Goal: Task Accomplishment & Management: Use online tool/utility

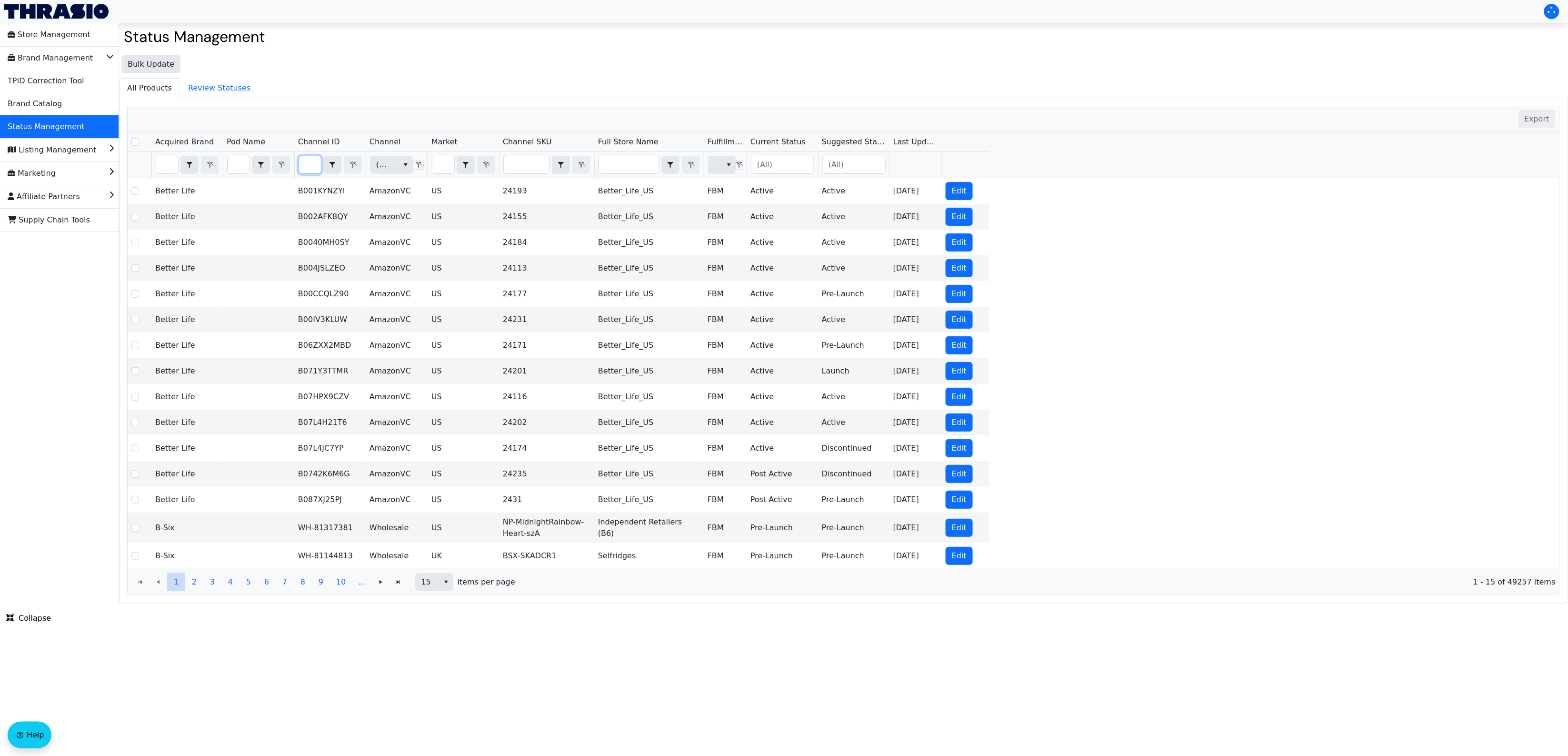
click at [305, 166] on input "Filter" at bounding box center [310, 165] width 22 height 17
type input "B019HVTUGM"
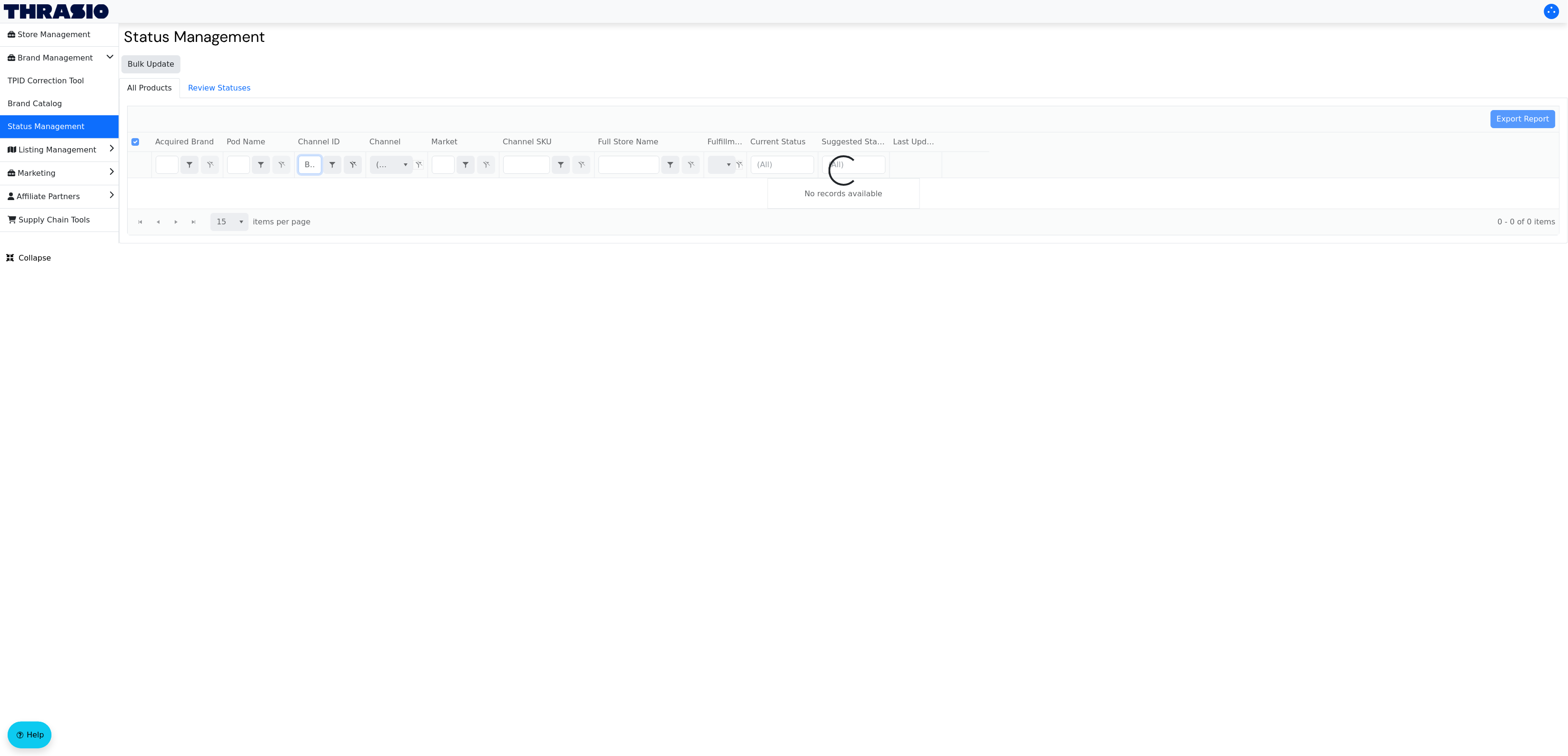
scroll to position [0, 43]
checkbox input "false"
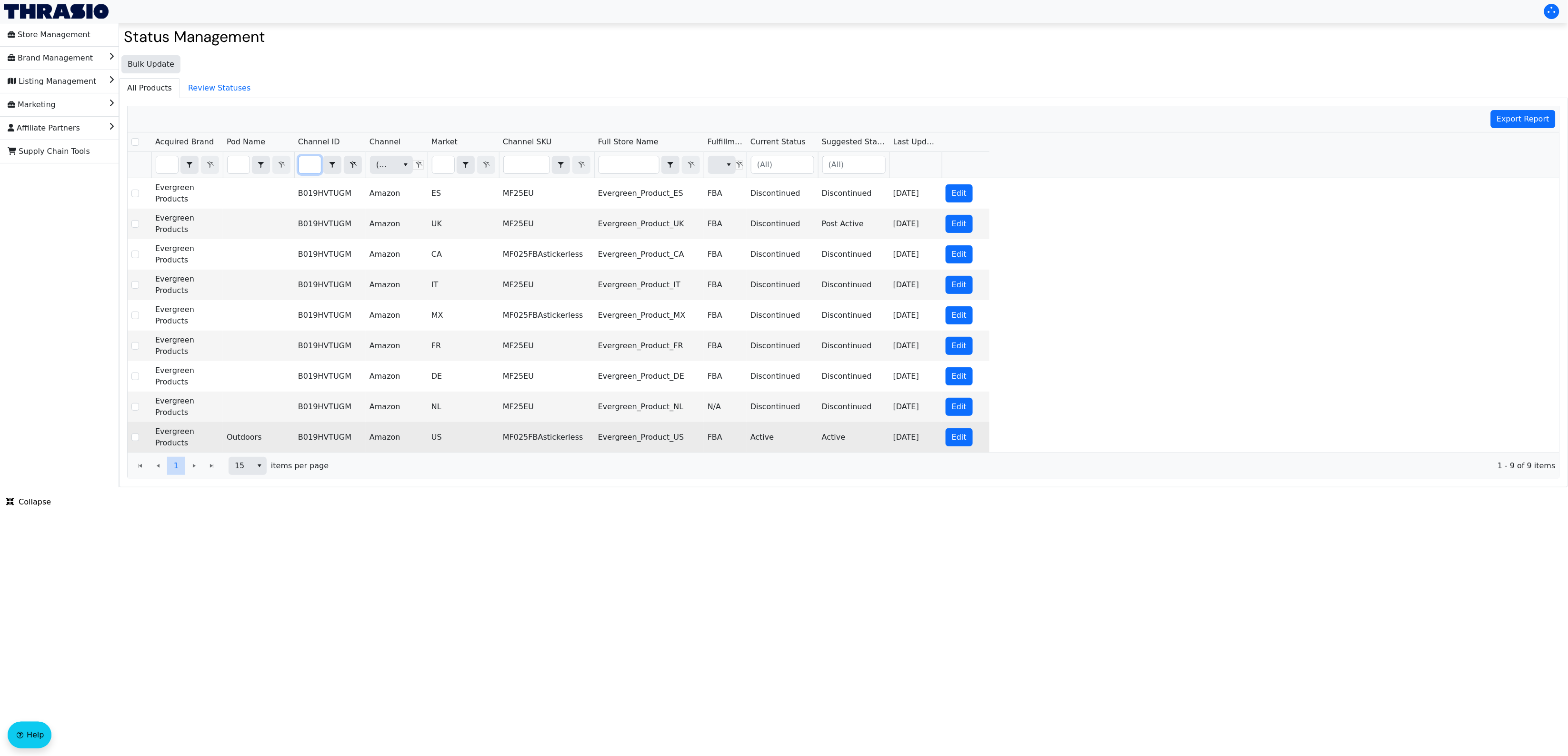
click at [553, 440] on td "MF025FBAstickerless" at bounding box center [547, 437] width 95 height 30
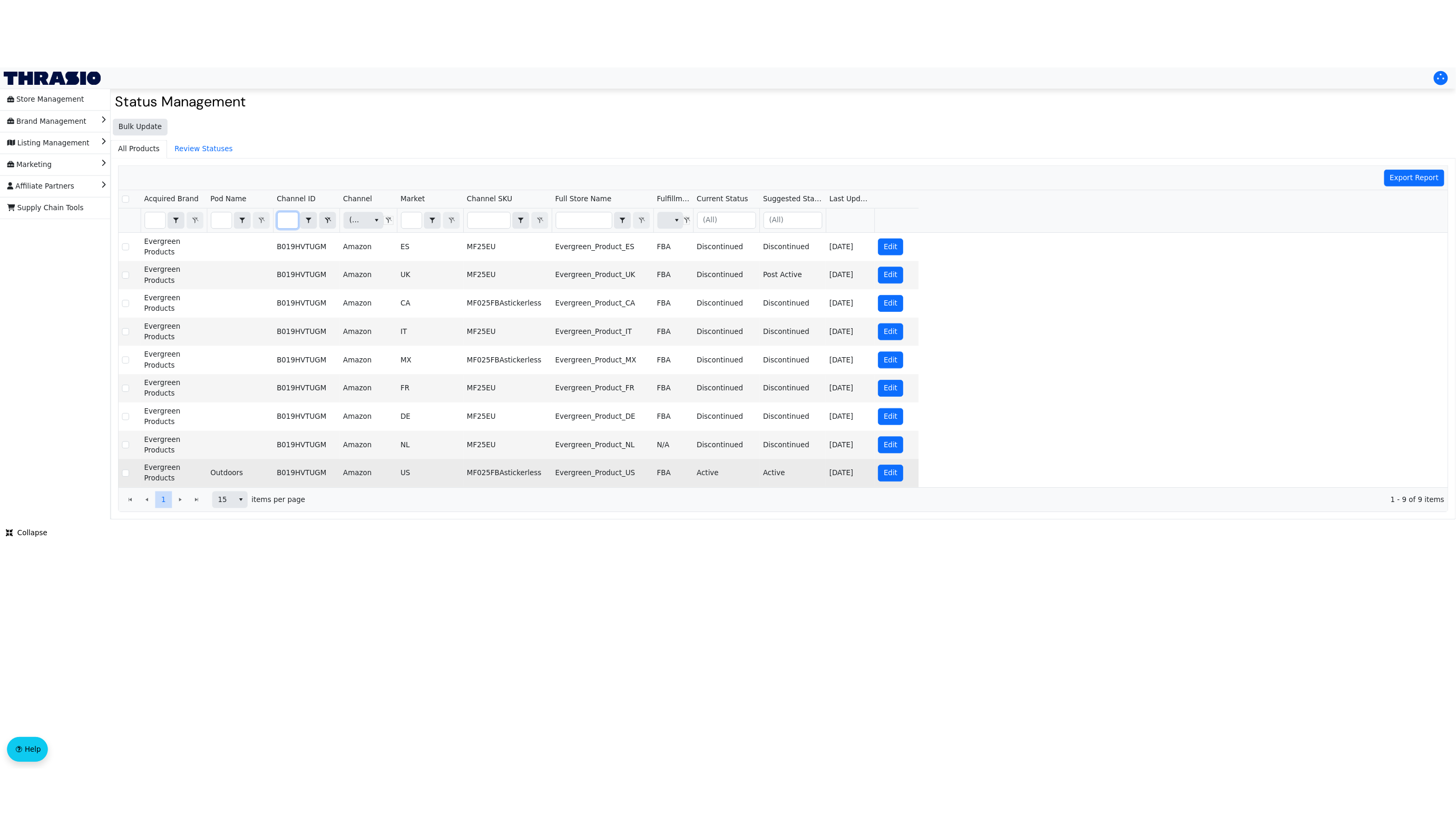
scroll to position [0, 0]
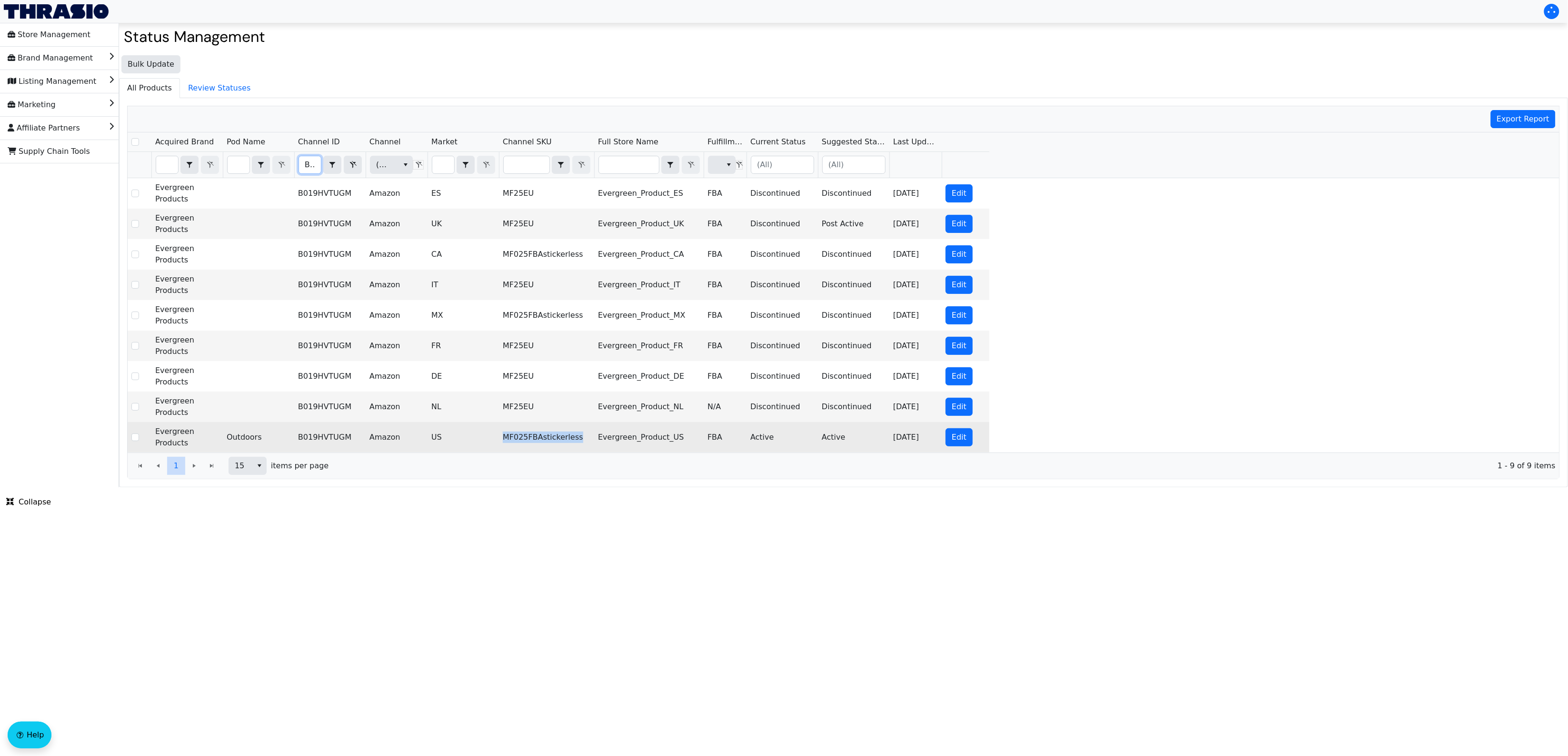
click at [553, 440] on td "MF025FBAstickerless" at bounding box center [547, 437] width 95 height 30
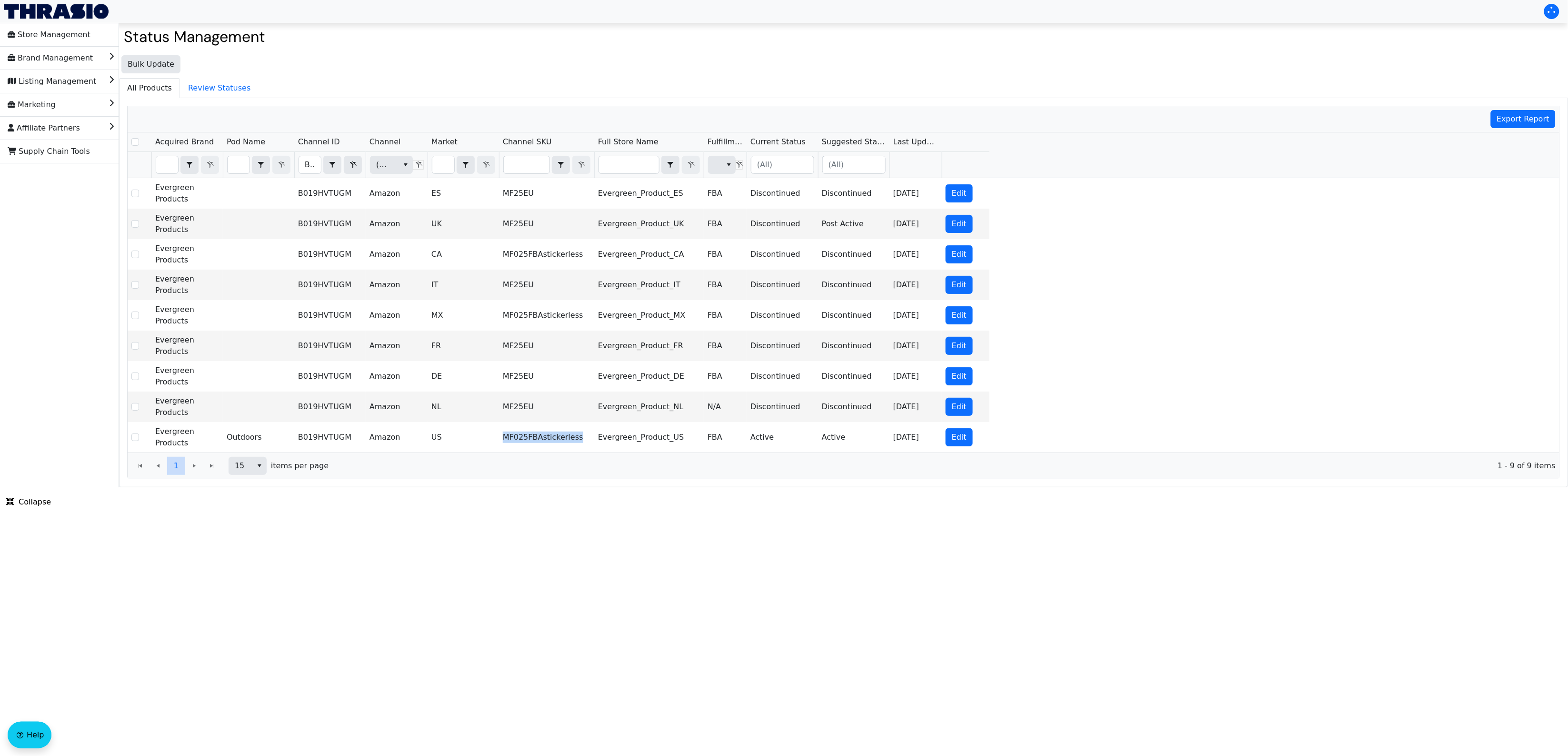
copy td "MF025FBAstickerless"
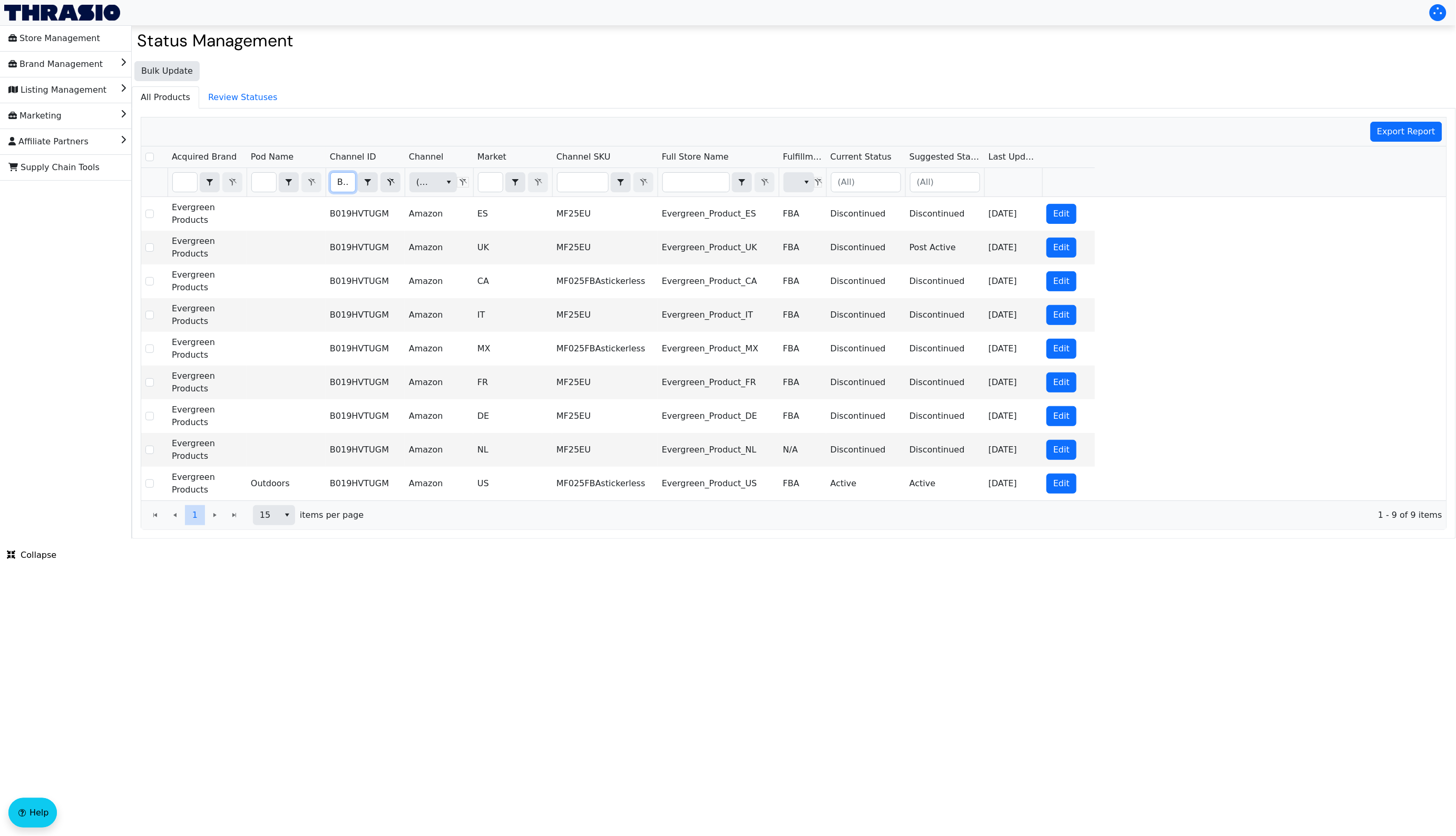
click at [340, 181] on input "B019HVTUGM" at bounding box center [343, 183] width 25 height 19
type input "B01DO62KEA"
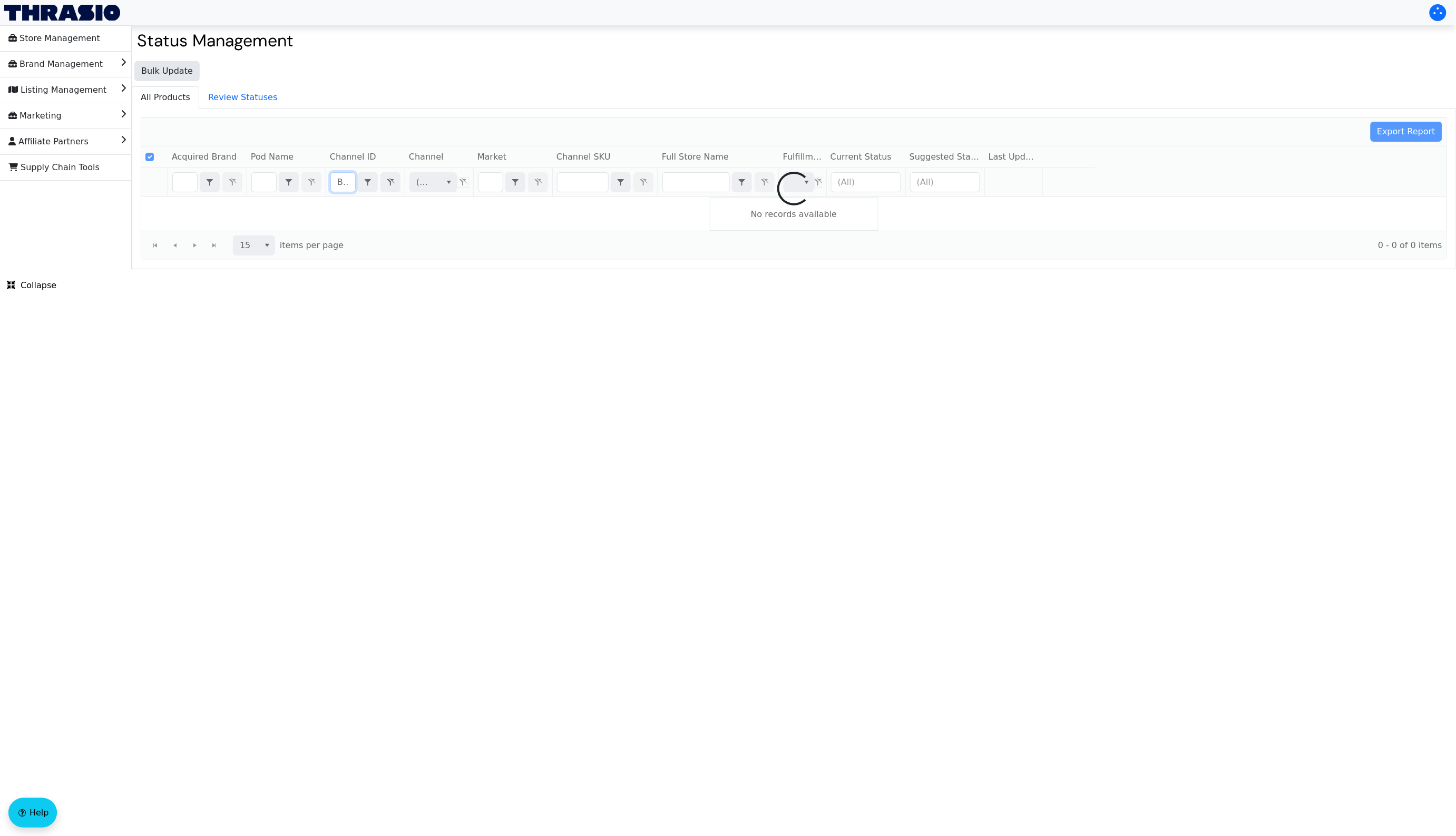
scroll to position [0, 43]
checkbox input "false"
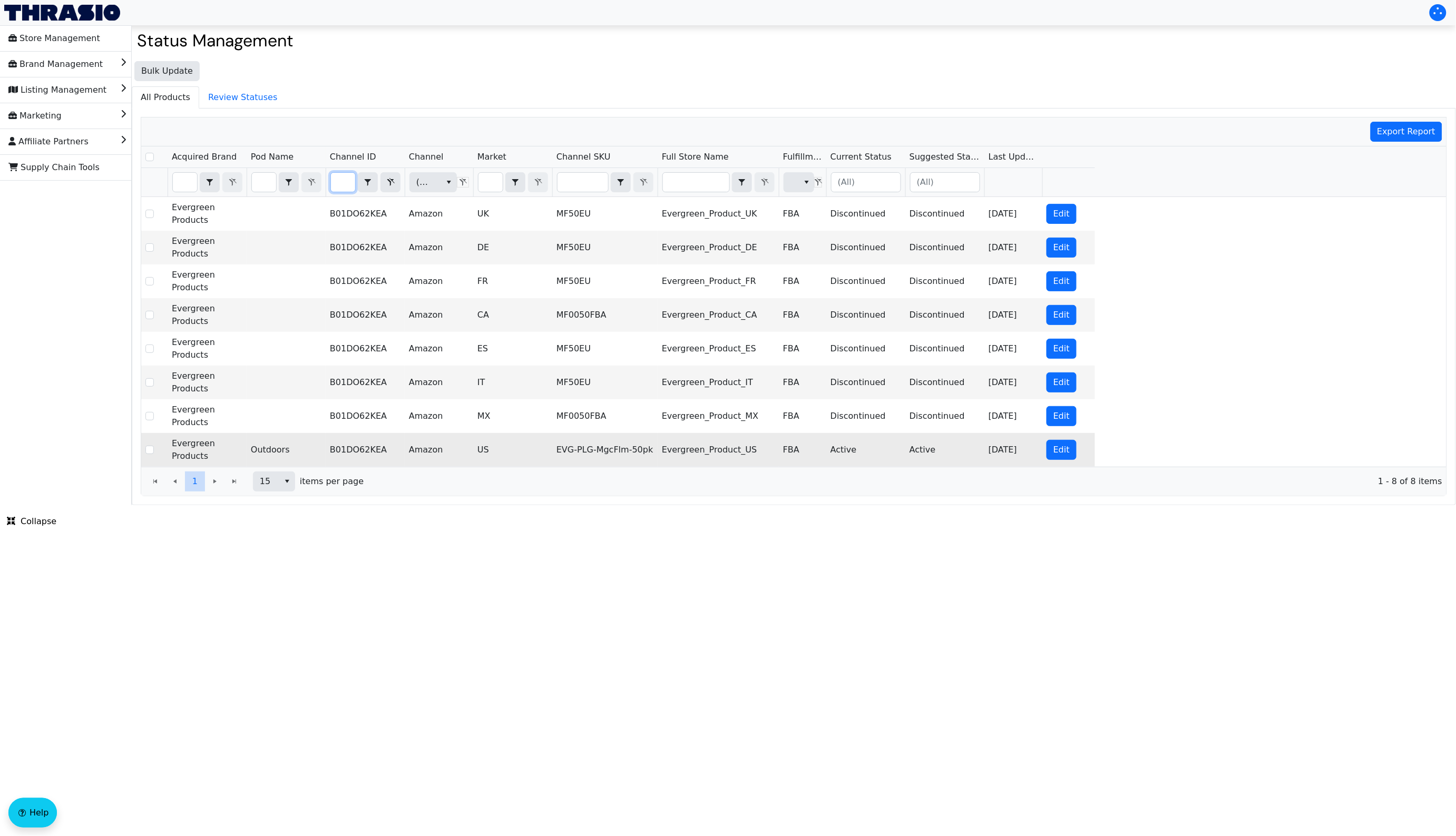
click at [588, 448] on td "EVG-PLG-MgcFlm-50pk" at bounding box center [605, 450] width 106 height 33
copy td "EVG-PLG-MgcFlm-50pk"
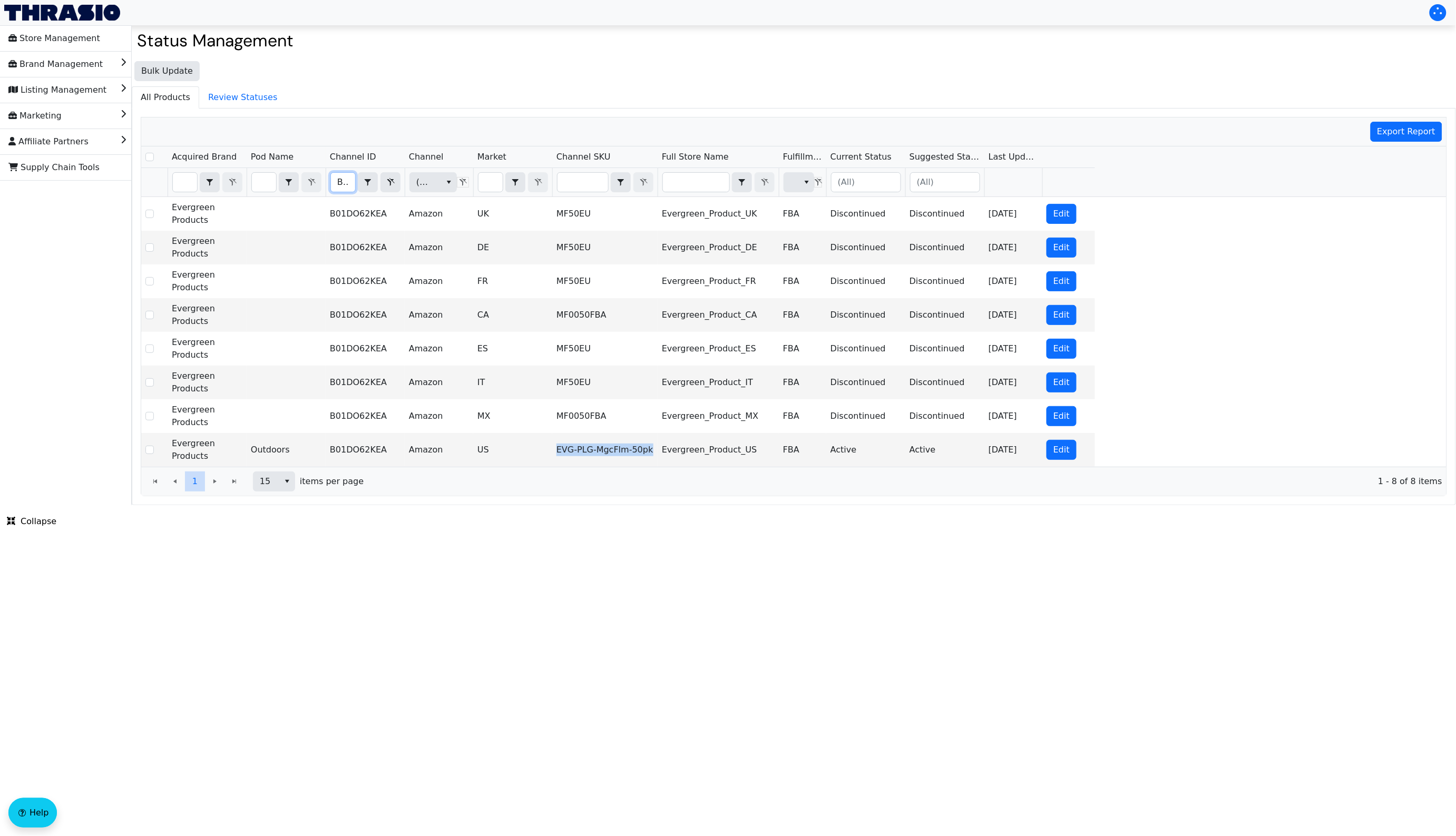
click at [344, 179] on input "B01DO62KEA" at bounding box center [343, 183] width 25 height 19
type input "B07Z3KZNSZ"
checkbox input "true"
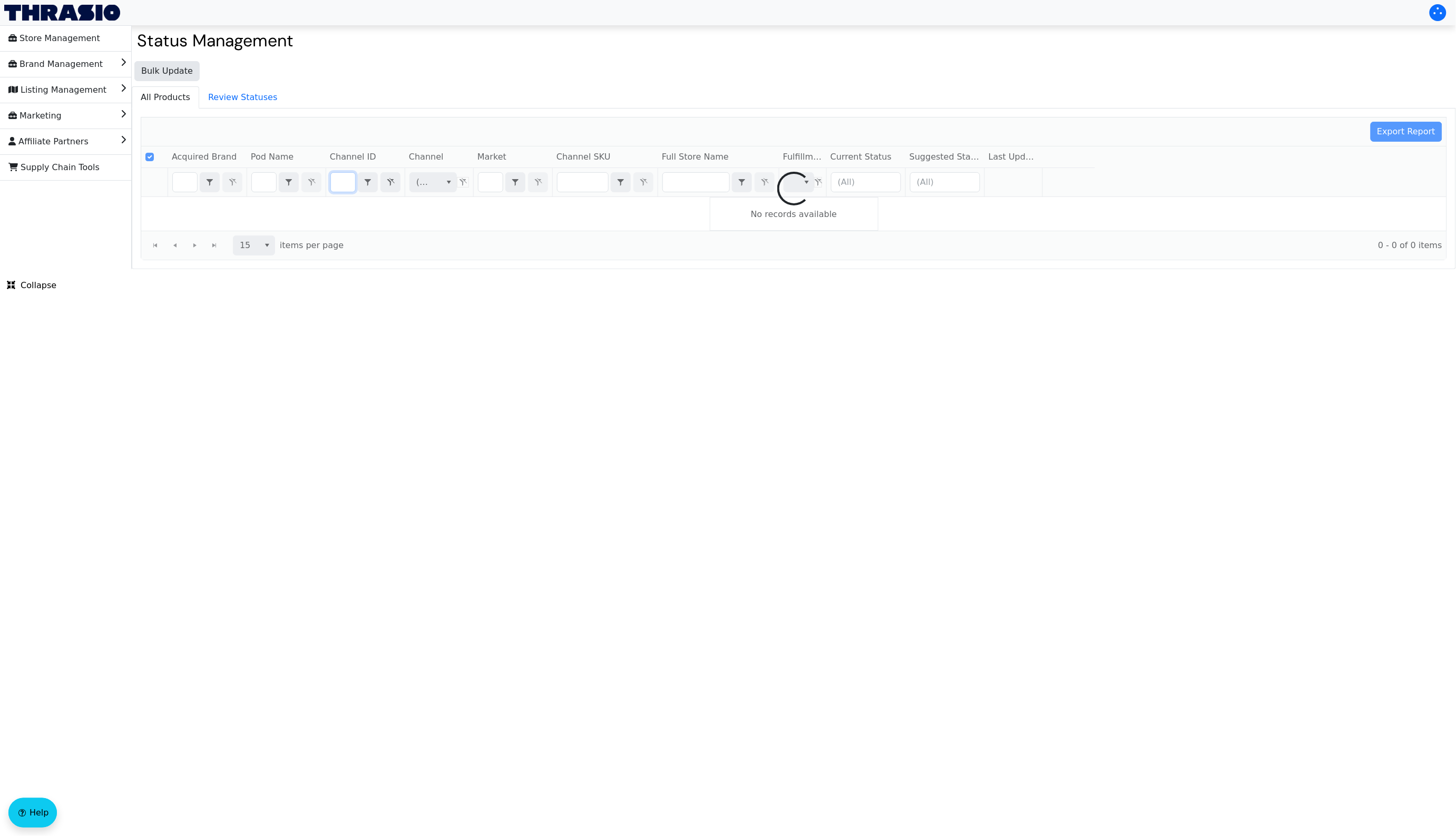
type input "B07Z3KZNSZ"
drag, startPoint x: 570, startPoint y: 501, endPoint x: 550, endPoint y: 495, distance: 20.9
click at [570, 269] on html "Store Management Brand Management Listing Management Marketing Affiliate Partne…" at bounding box center [728, 134] width 1456 height 269
click at [550, 269] on html "Store Management Brand Management Listing Management Marketing Affiliate Partne…" at bounding box center [728, 134] width 1456 height 269
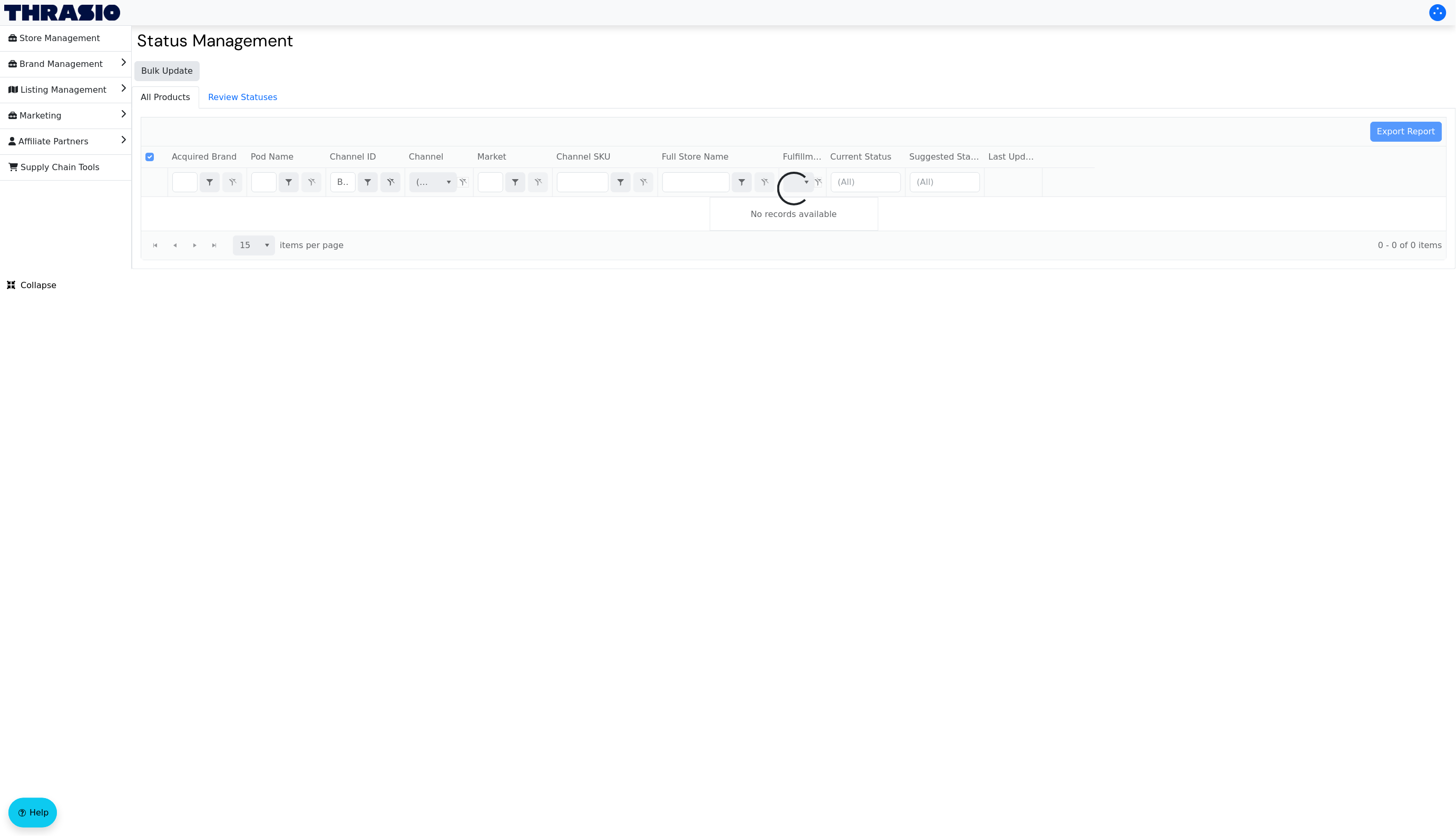
click at [550, 269] on html "Store Management Brand Management Listing Management Marketing Affiliate Partne…" at bounding box center [728, 134] width 1456 height 269
checkbox input "false"
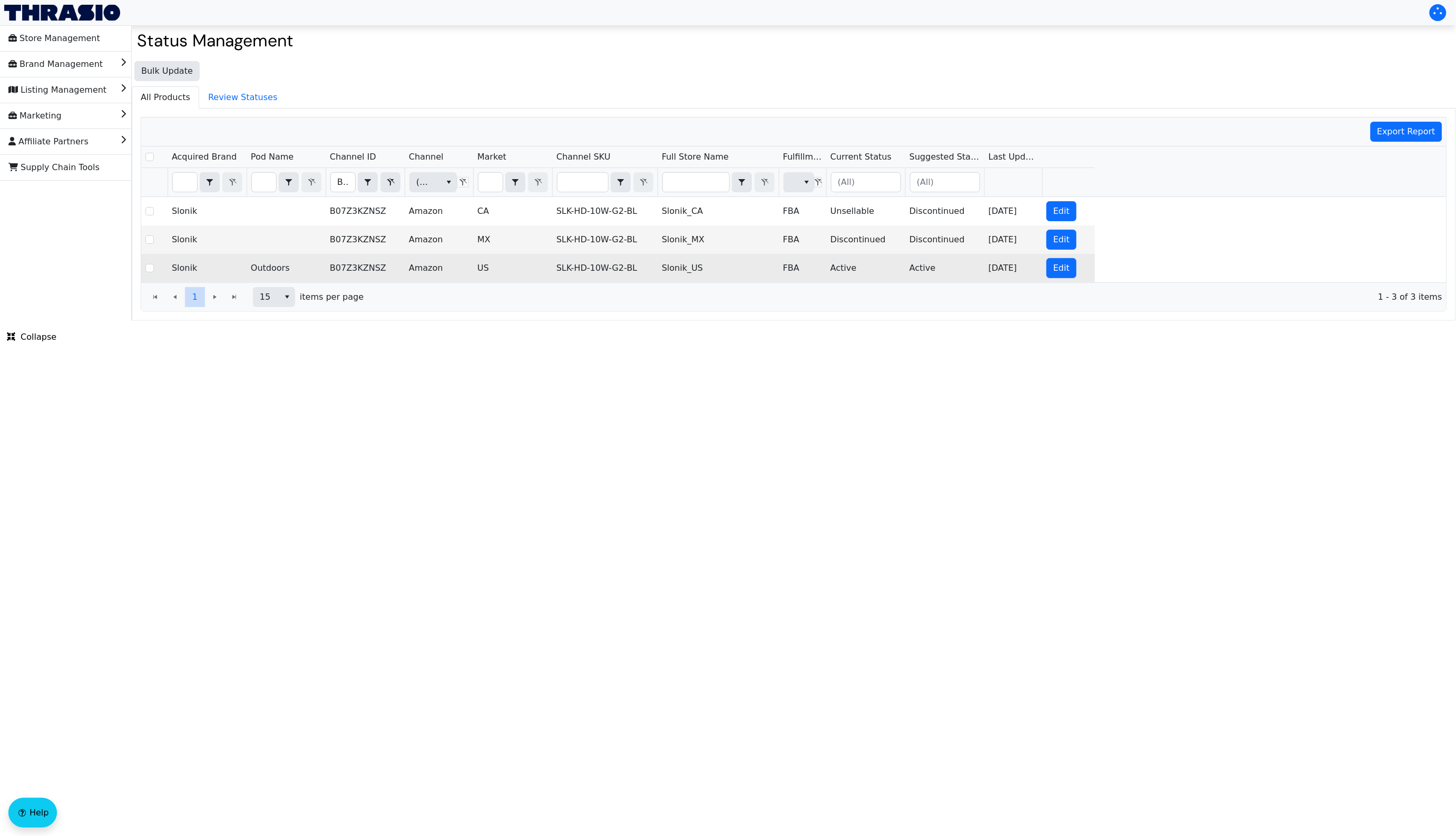
click at [605, 270] on td "SLK-HD-10W-G2-BL" at bounding box center [605, 268] width 106 height 28
copy td "SLK-HD-10W-G2-BL"
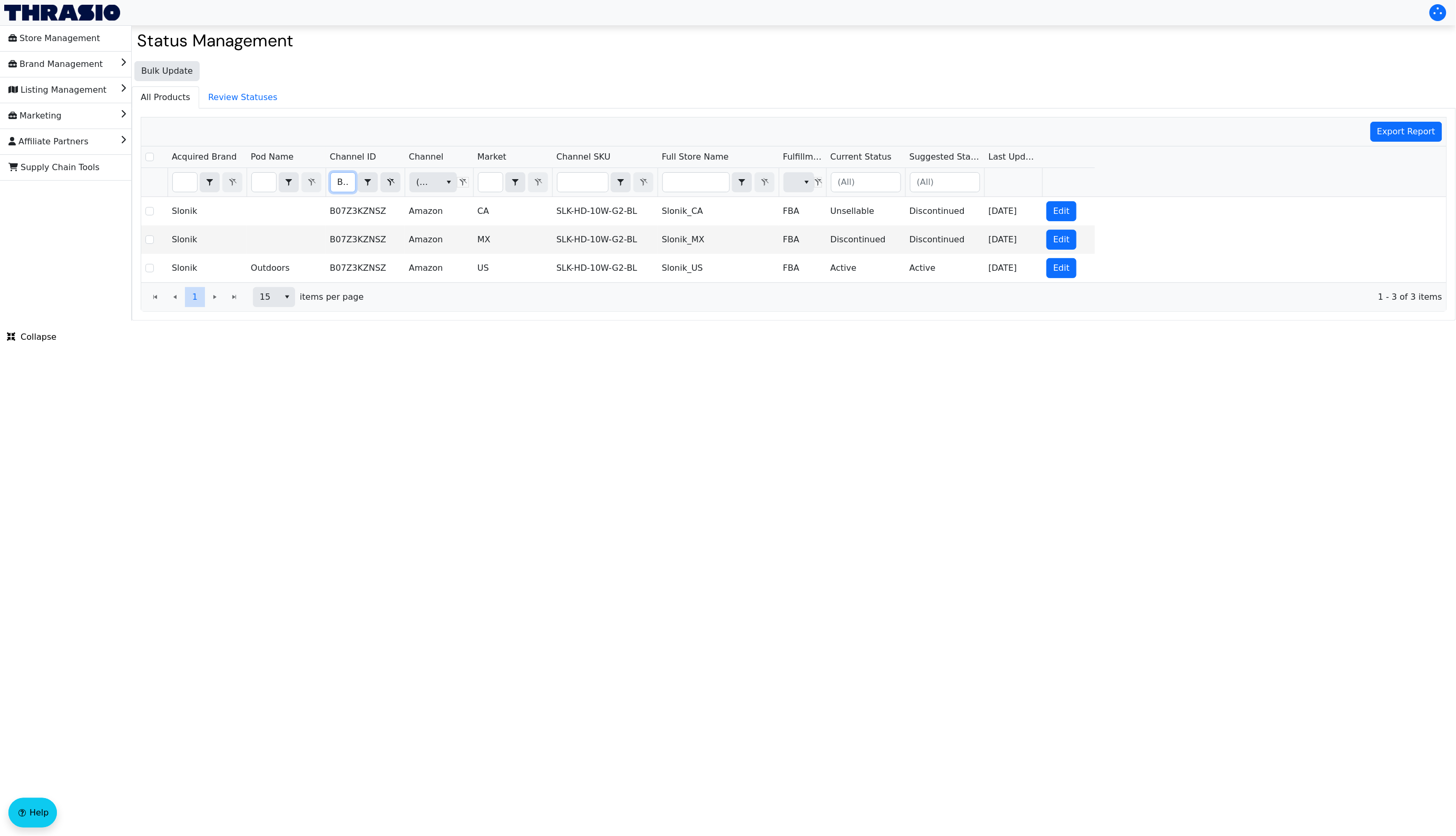
click at [343, 182] on input "B07Z3KZNSZ" at bounding box center [343, 183] width 25 height 19
type input "B019HVTUGM"
checkbox input "true"
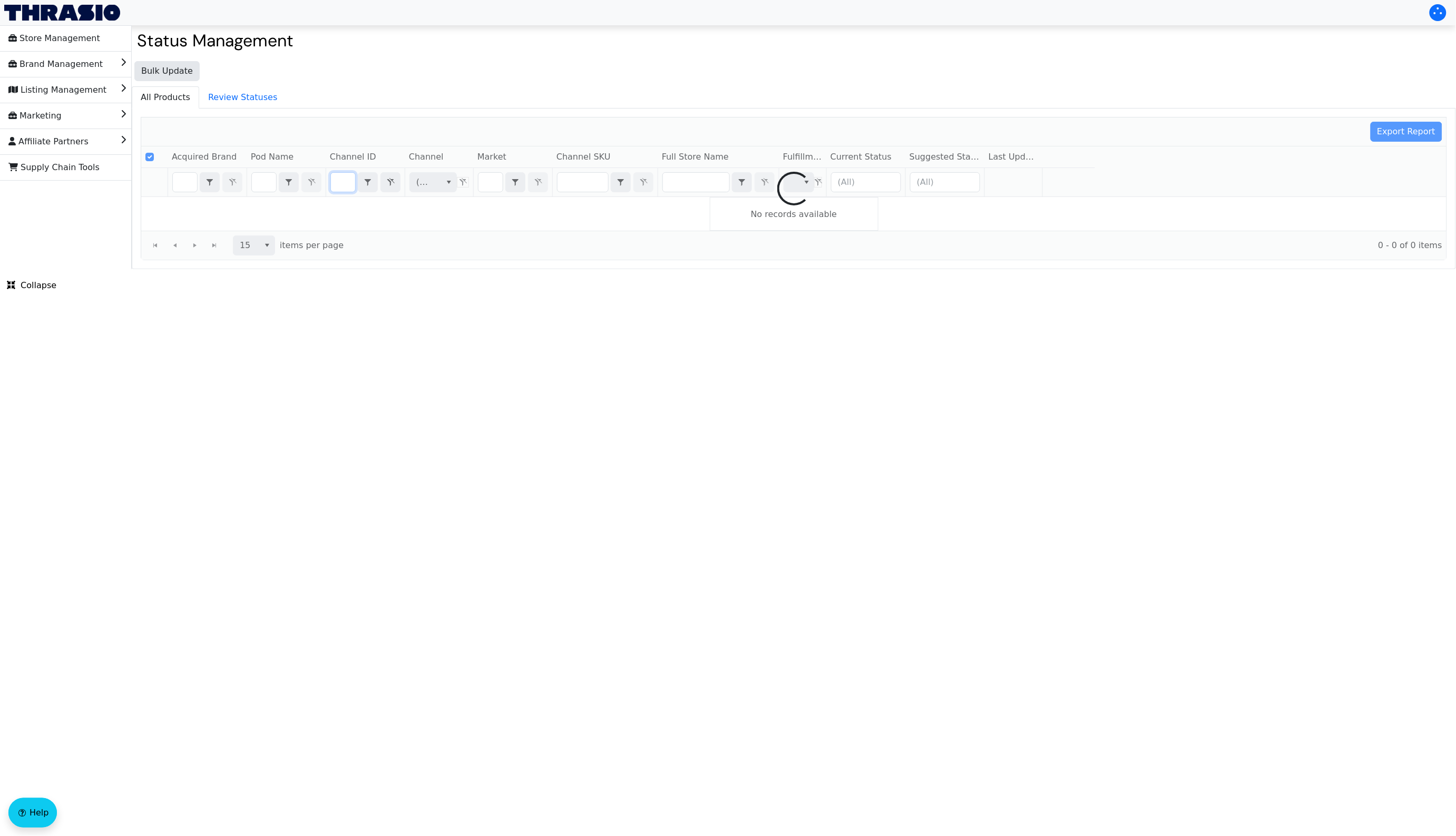
type input "B019HVTUGM"
drag, startPoint x: 468, startPoint y: 394, endPoint x: 434, endPoint y: 399, distance: 34.4
click at [468, 269] on html "Store Management Brand Management Listing Management Marketing Affiliate Partne…" at bounding box center [728, 134] width 1456 height 269
click at [434, 269] on html "Store Management Brand Management Listing Management Marketing Affiliate Partne…" at bounding box center [728, 134] width 1456 height 269
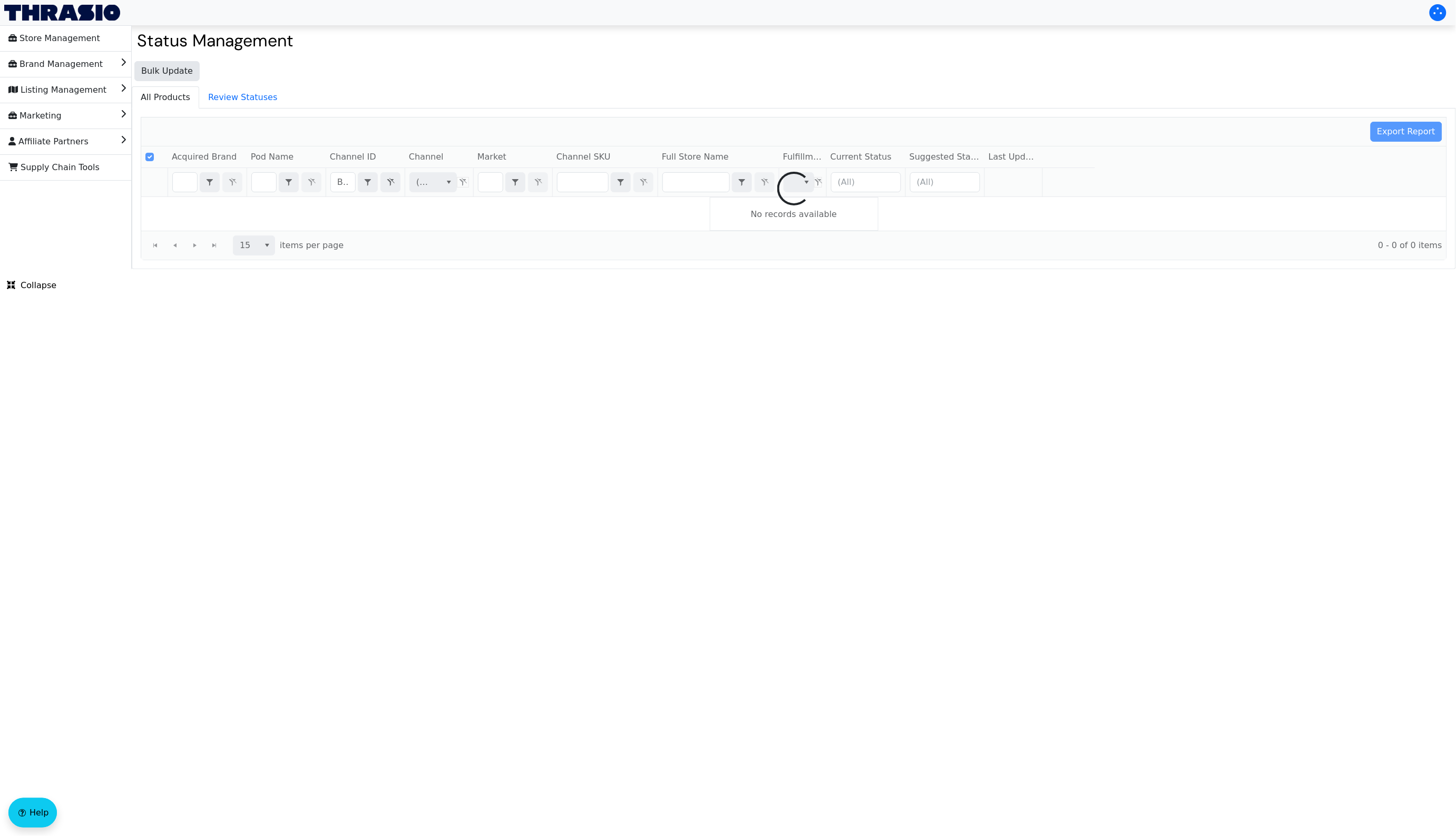
click at [425, 269] on html "Store Management Brand Management Listing Management Marketing Affiliate Partne…" at bounding box center [728, 134] width 1456 height 269
checkbox input "false"
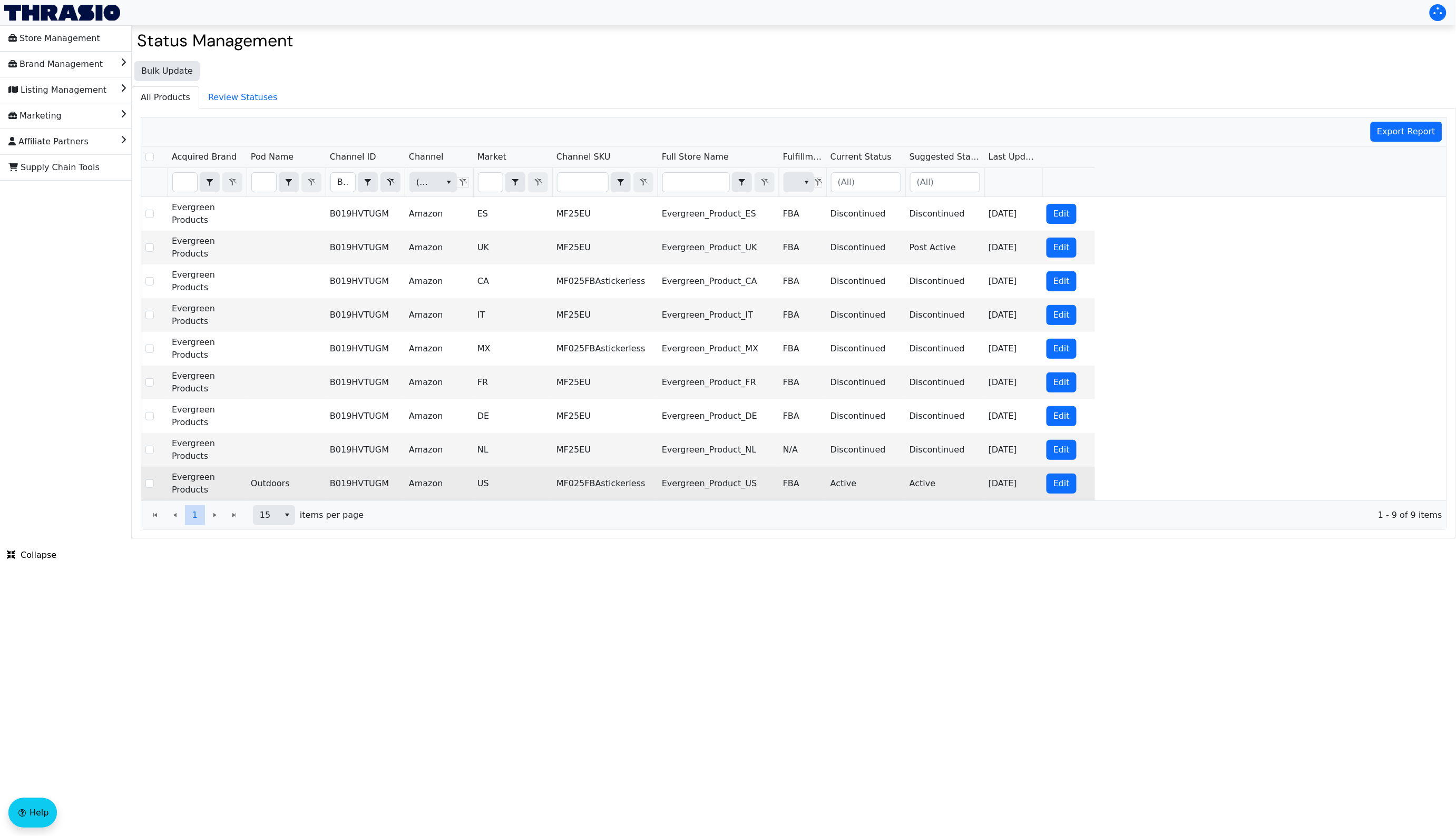
click at [593, 490] on td "MF025FBAstickerless" at bounding box center [605, 483] width 106 height 33
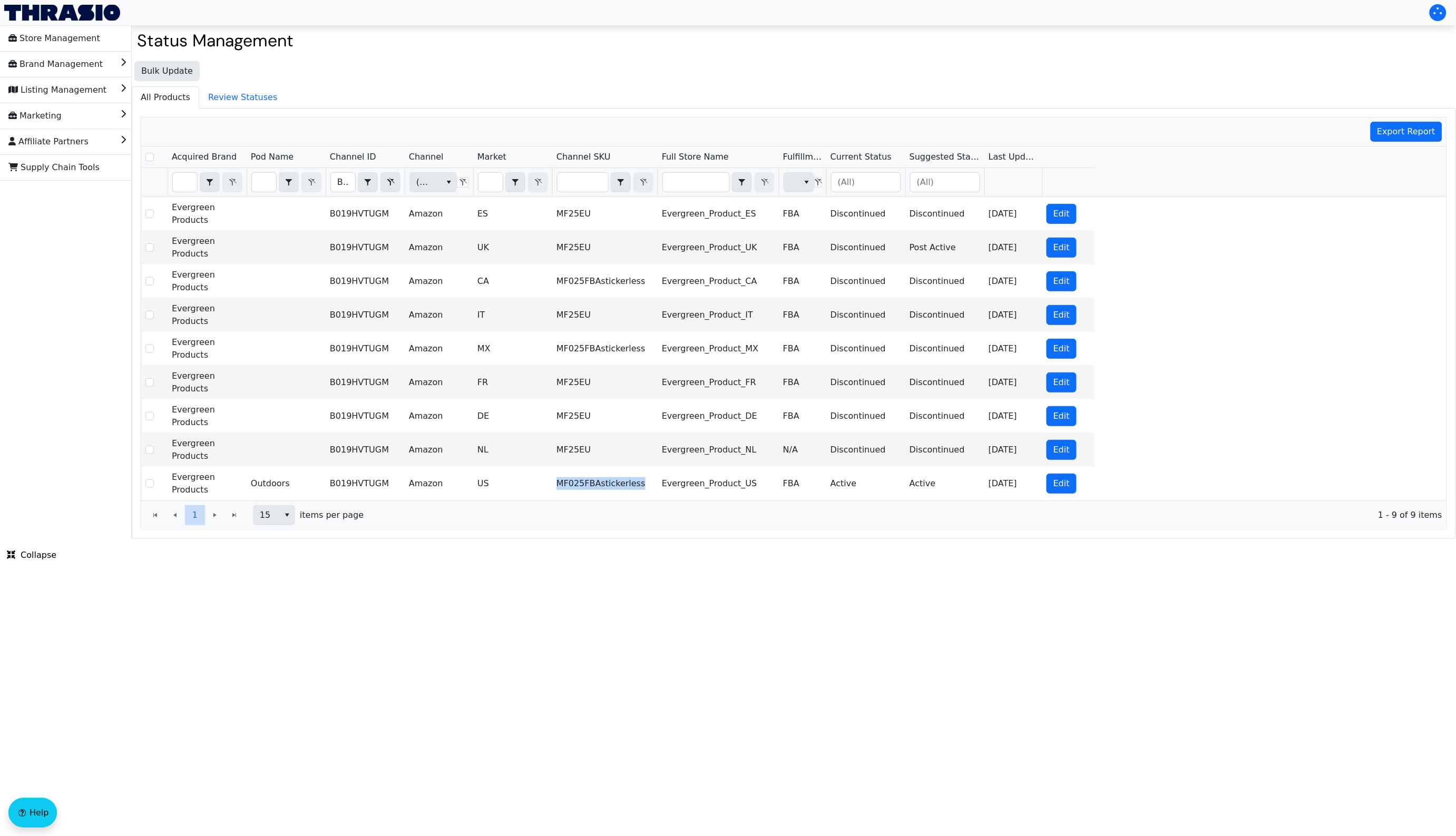
copy td "MF025FBAstickerless"
click at [333, 178] on input "B019HVTUGM" at bounding box center [343, 183] width 25 height 19
type input "B01DO62KEA"
checkbox input "true"
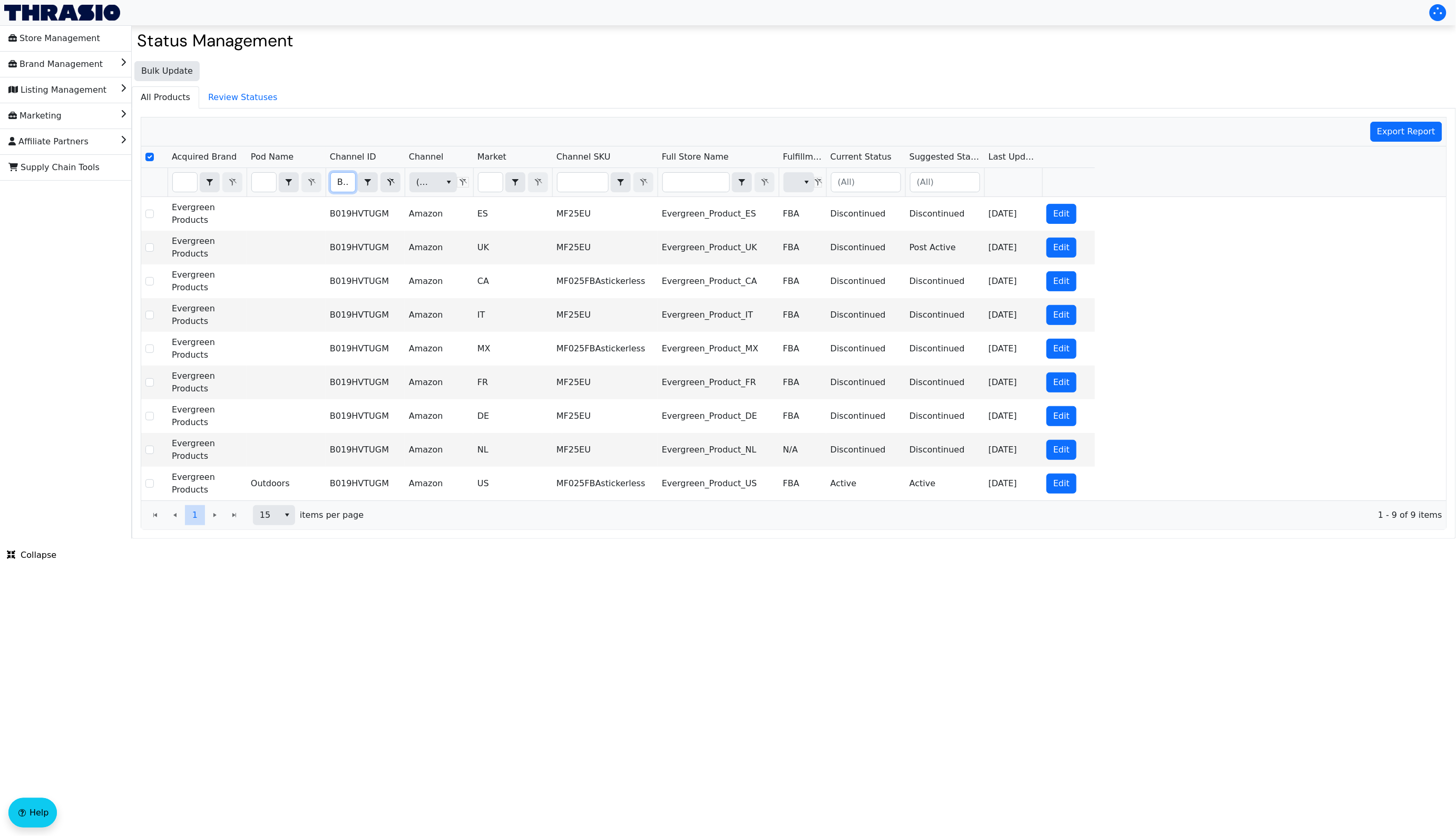
scroll to position [0, 43]
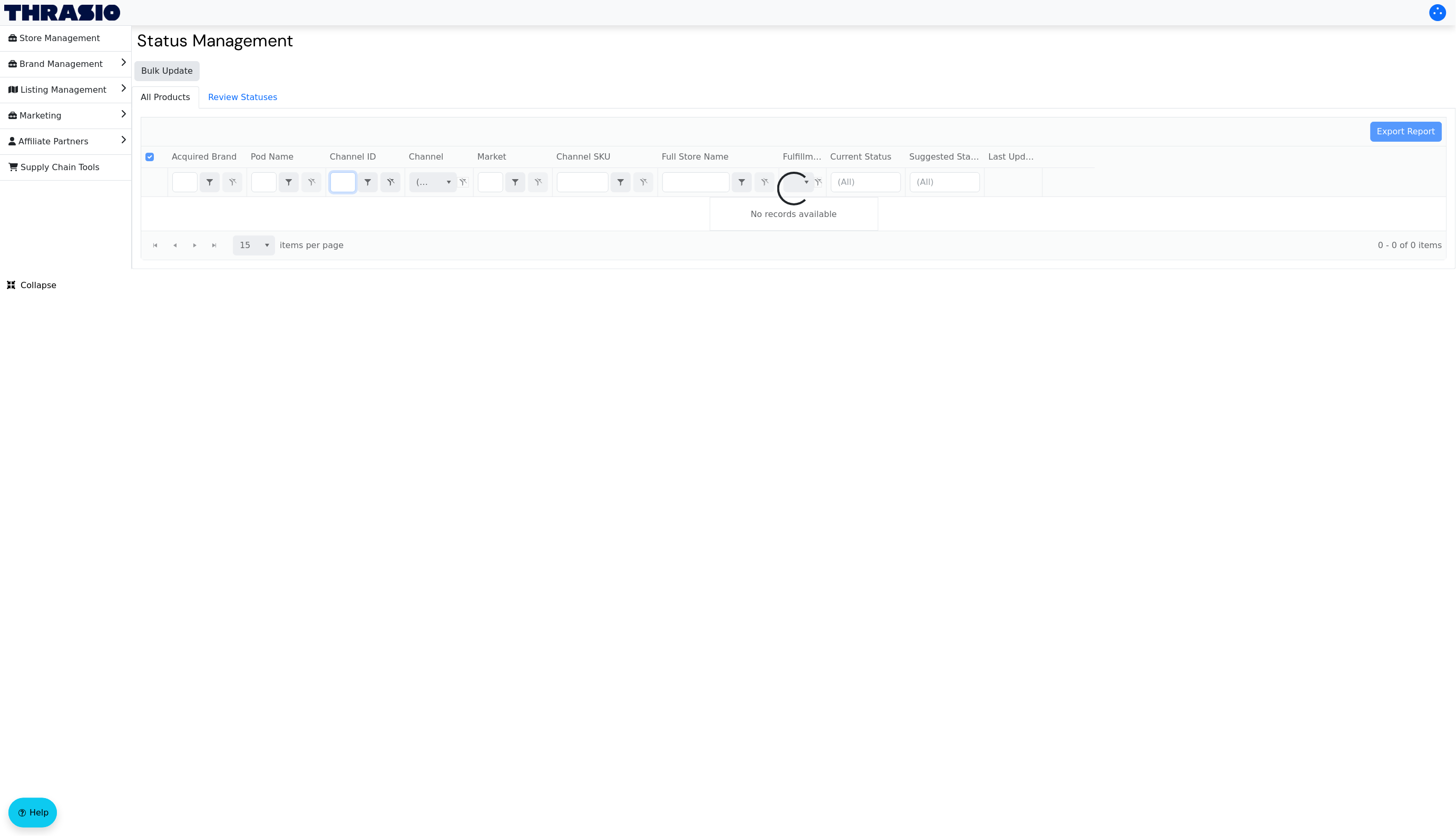
type input "B01DO62KEA"
click at [451, 127] on div at bounding box center [794, 189] width 1305 height 142
checkbox input "false"
click at [438, 129] on div "Export Report" at bounding box center [794, 132] width 1305 height 29
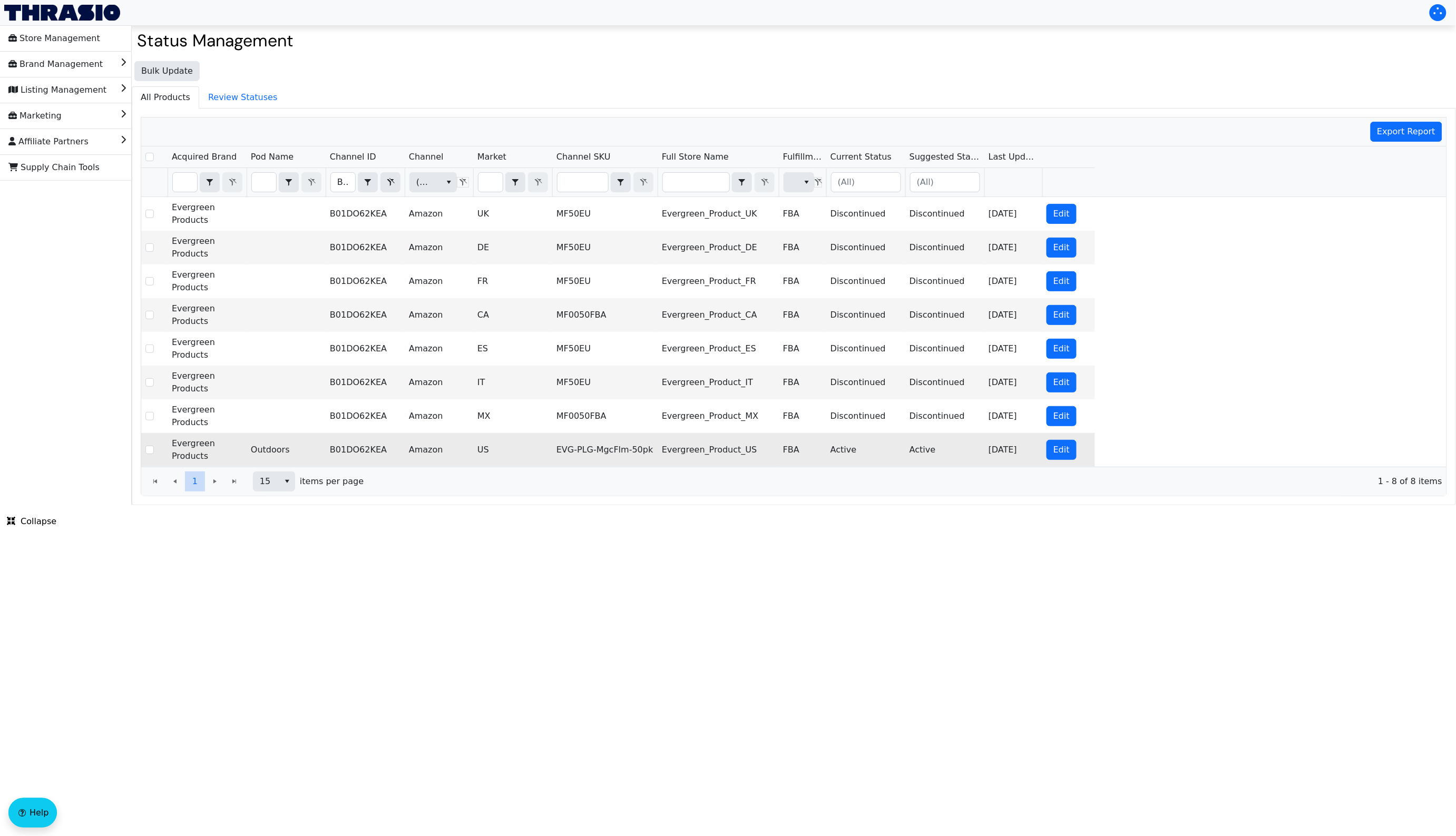
click at [613, 452] on td "EVG-PLG-MgcFlm-50pk" at bounding box center [605, 450] width 106 height 33
copy td "EVG-PLG-MgcFlm-50pk"
click at [616, 454] on td "EVG-PLG-MgcFlm-50pk" at bounding box center [605, 450] width 106 height 33
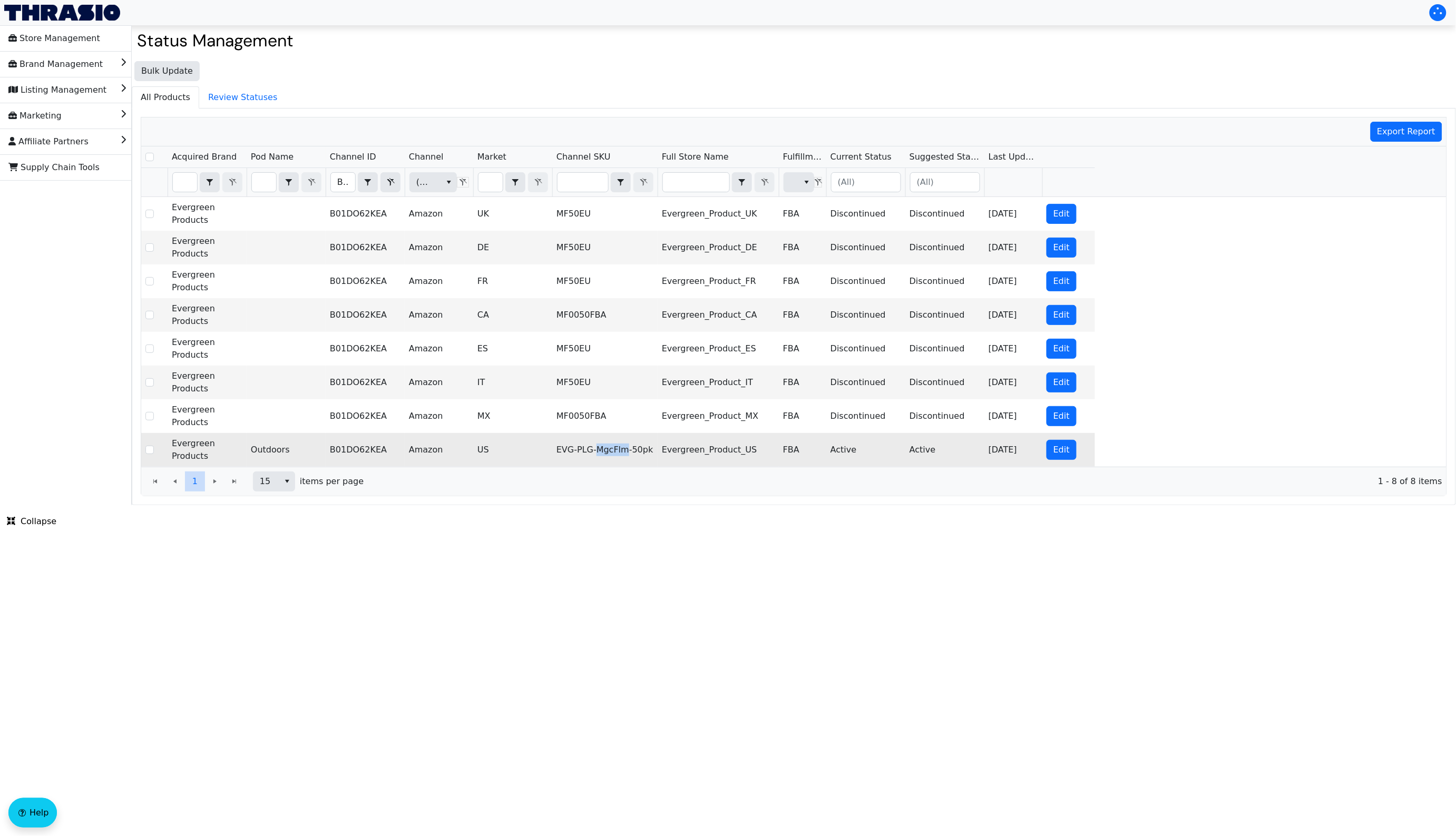
click at [616, 454] on td "EVG-PLG-MgcFlm-50pk" at bounding box center [605, 450] width 106 height 33
click at [338, 189] on input "B01DO62KEA" at bounding box center [343, 183] width 25 height 19
type input "B019HVTUGM"
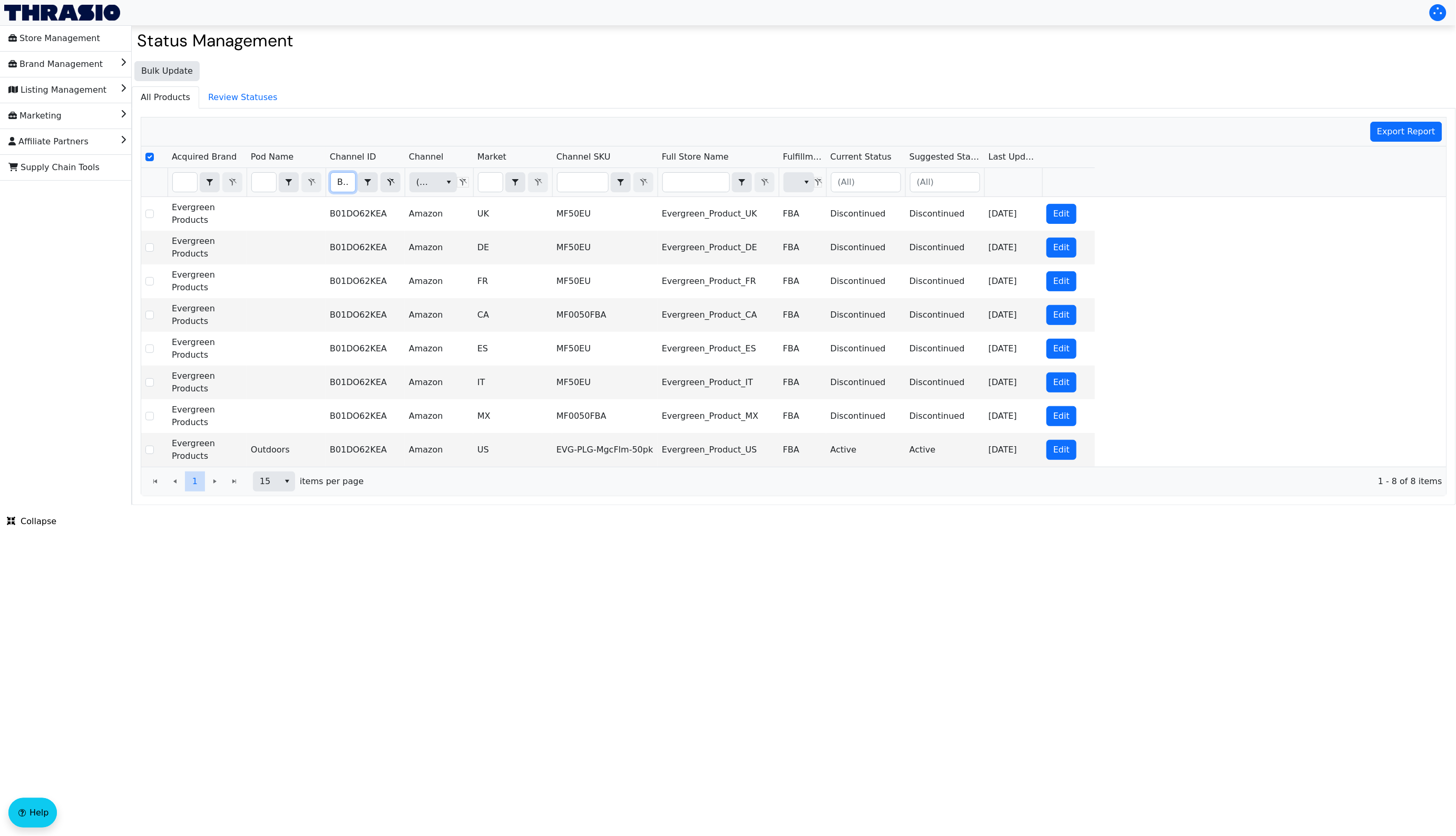
checkbox input "true"
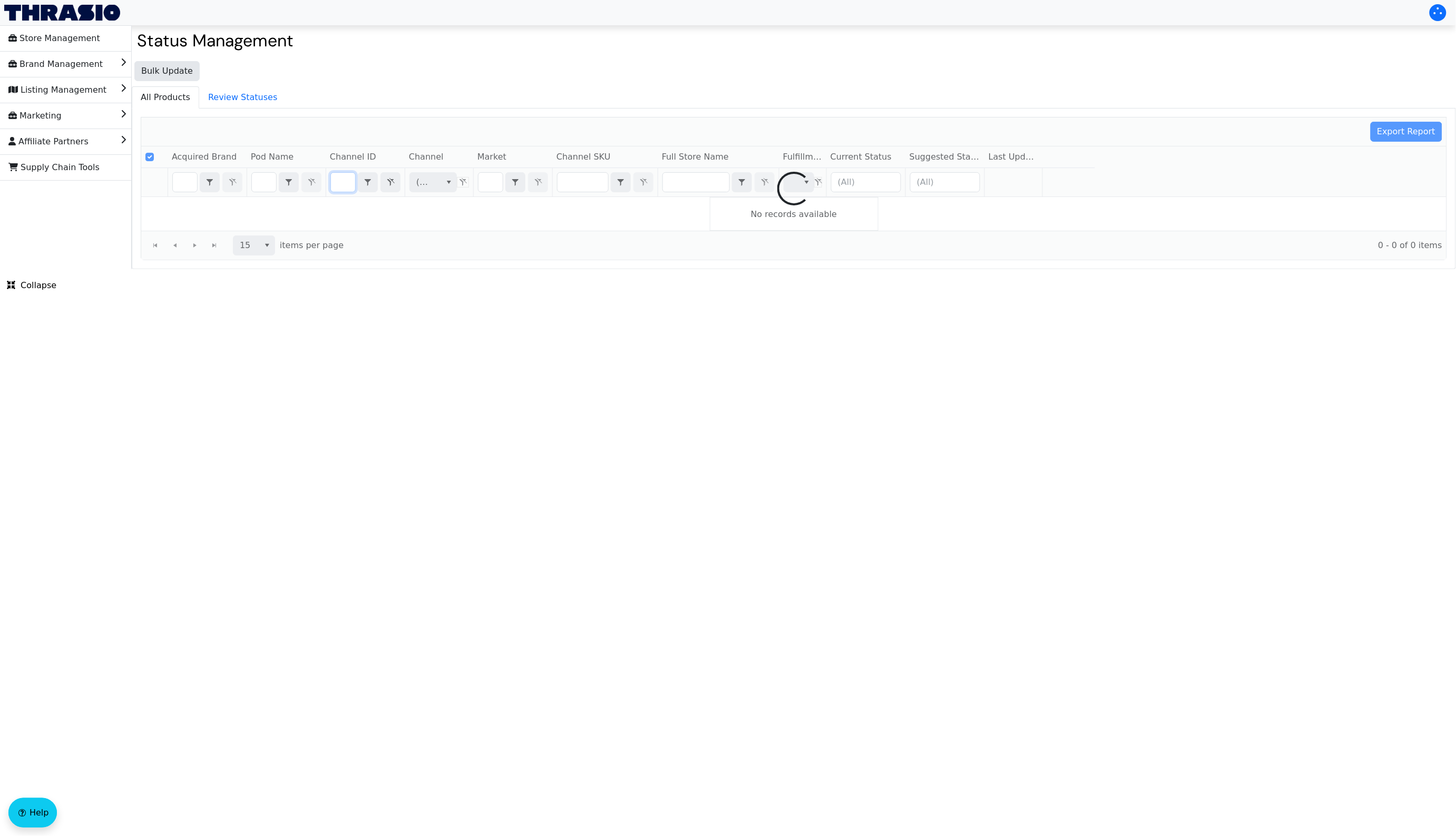
type input "B019HVTUGM"
click at [509, 269] on html "Store Management Brand Management Listing Management Marketing Affiliate Partne…" at bounding box center [728, 134] width 1456 height 269
click at [502, 269] on html "Store Management Brand Management Listing Management Marketing Affiliate Partne…" at bounding box center [728, 134] width 1456 height 269
checkbox input "false"
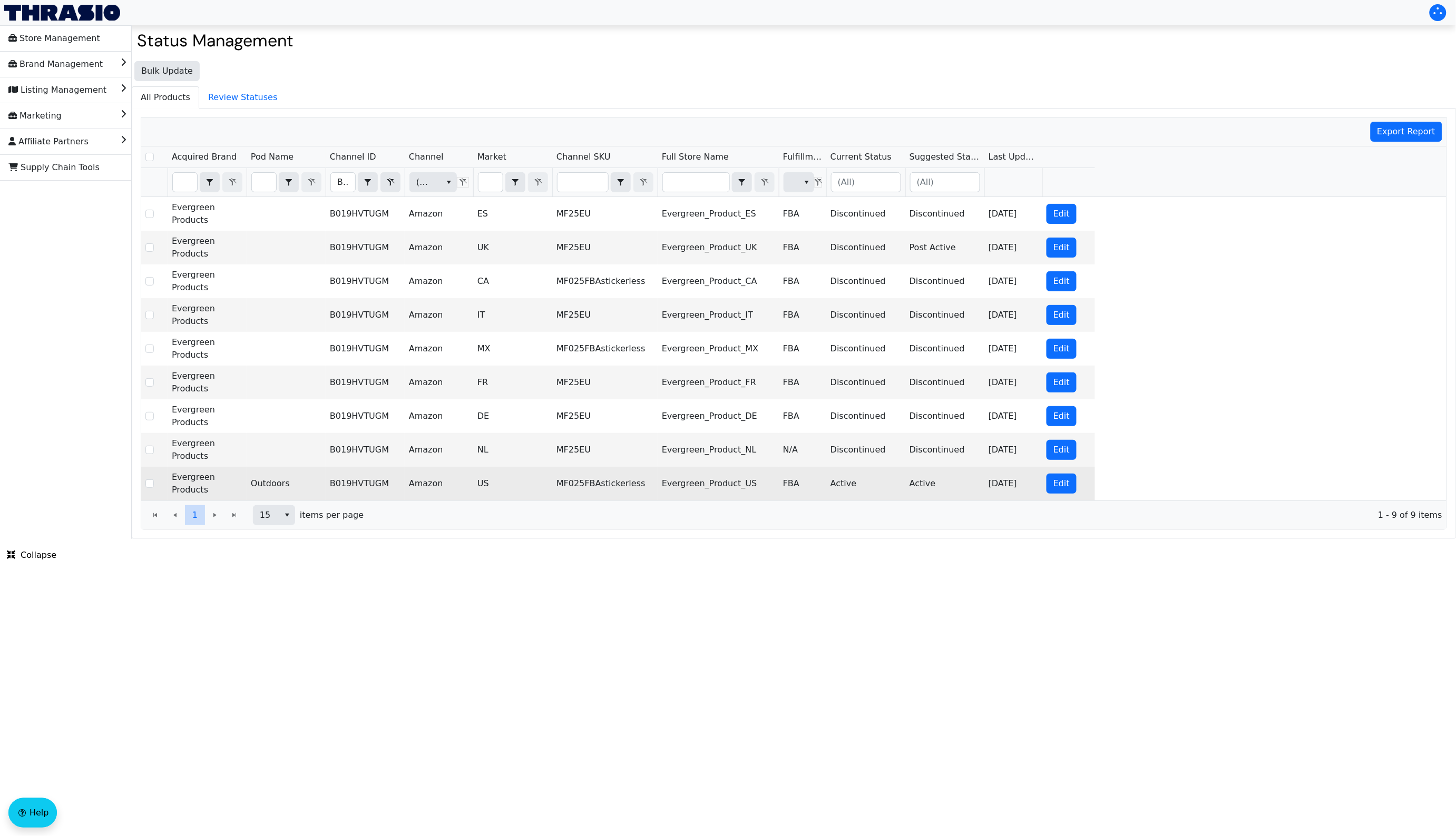
click at [593, 484] on td "MF025FBAstickerless" at bounding box center [605, 483] width 106 height 33
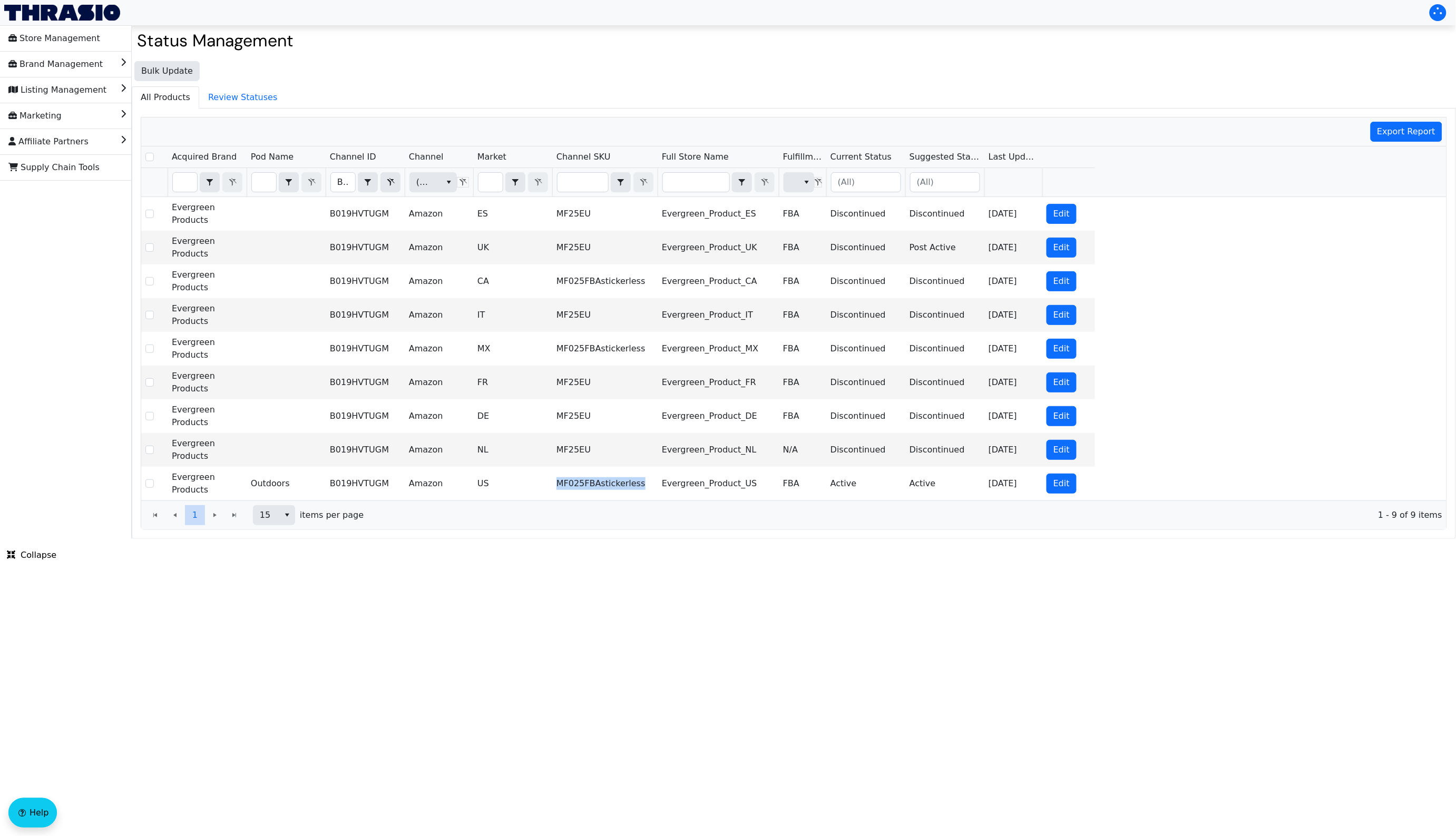
copy td "MF025FBAstickerless"
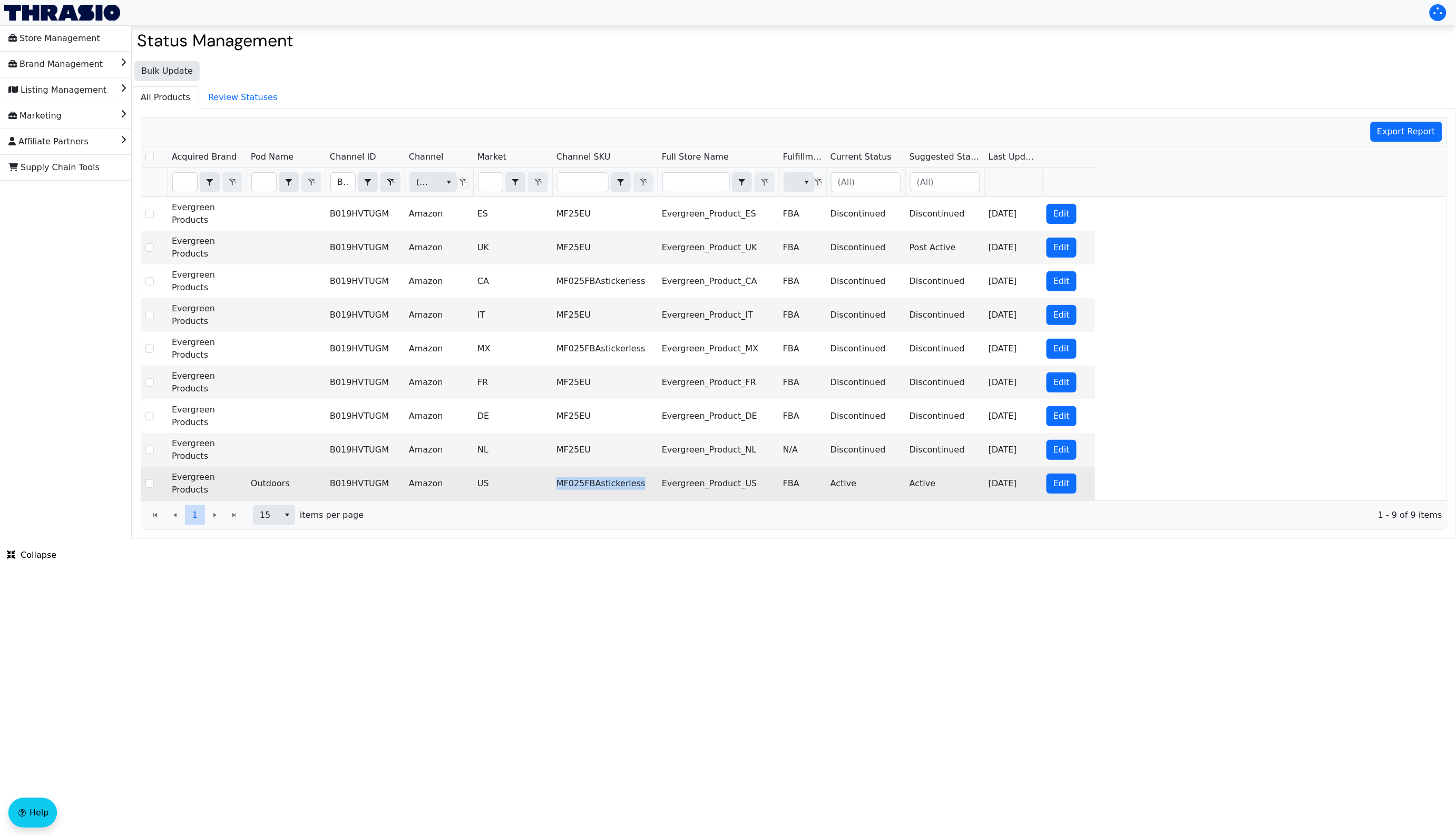
click at [590, 483] on td "MF025FBAstickerless" at bounding box center [605, 483] width 106 height 33
click at [368, 483] on td "B019HVTUGM" at bounding box center [365, 483] width 79 height 33
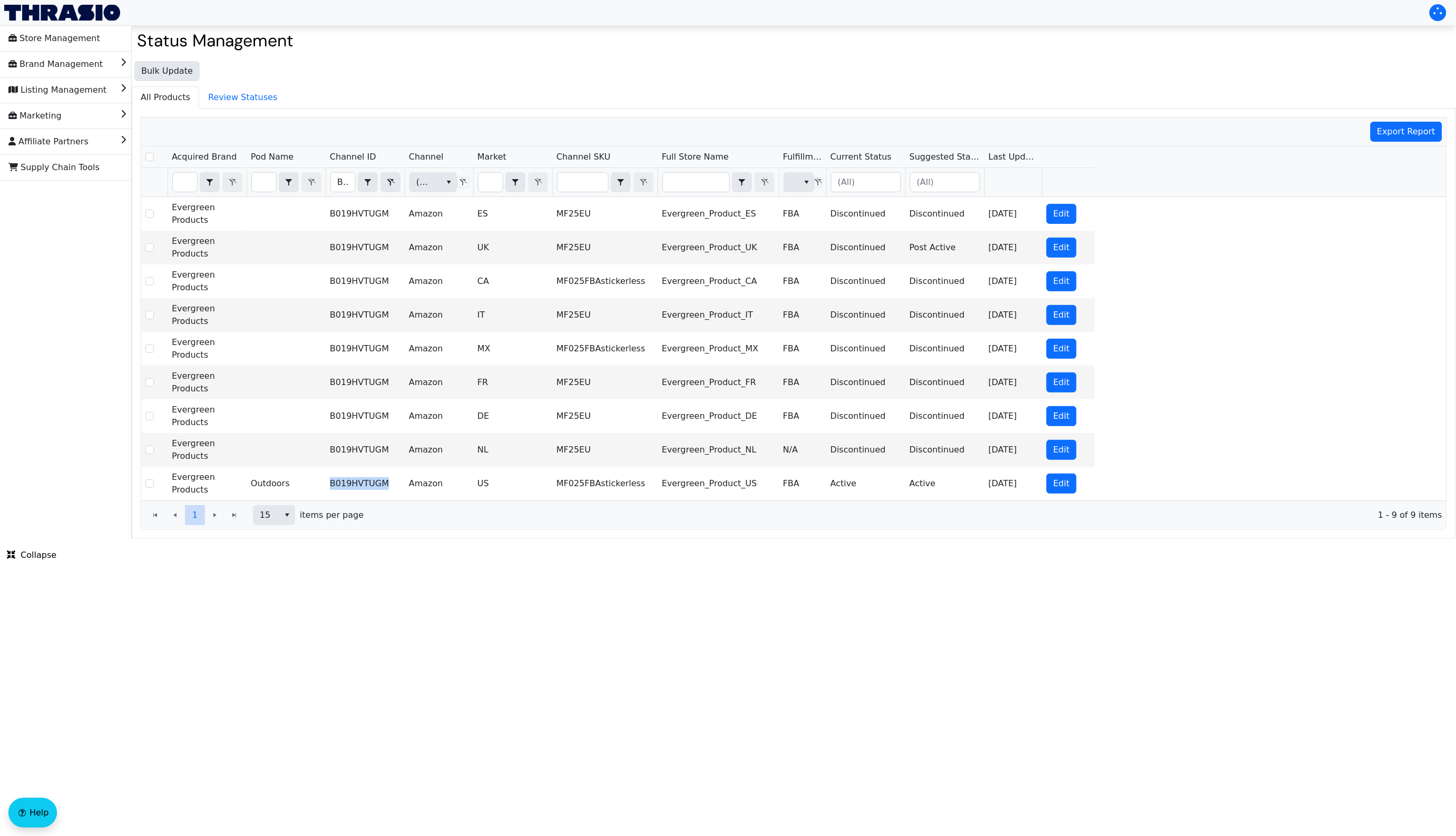
copy td "B019HVTUGM"
click at [336, 185] on input "B019HVTUGM" at bounding box center [343, 183] width 25 height 19
type input "B01DO62KEA"
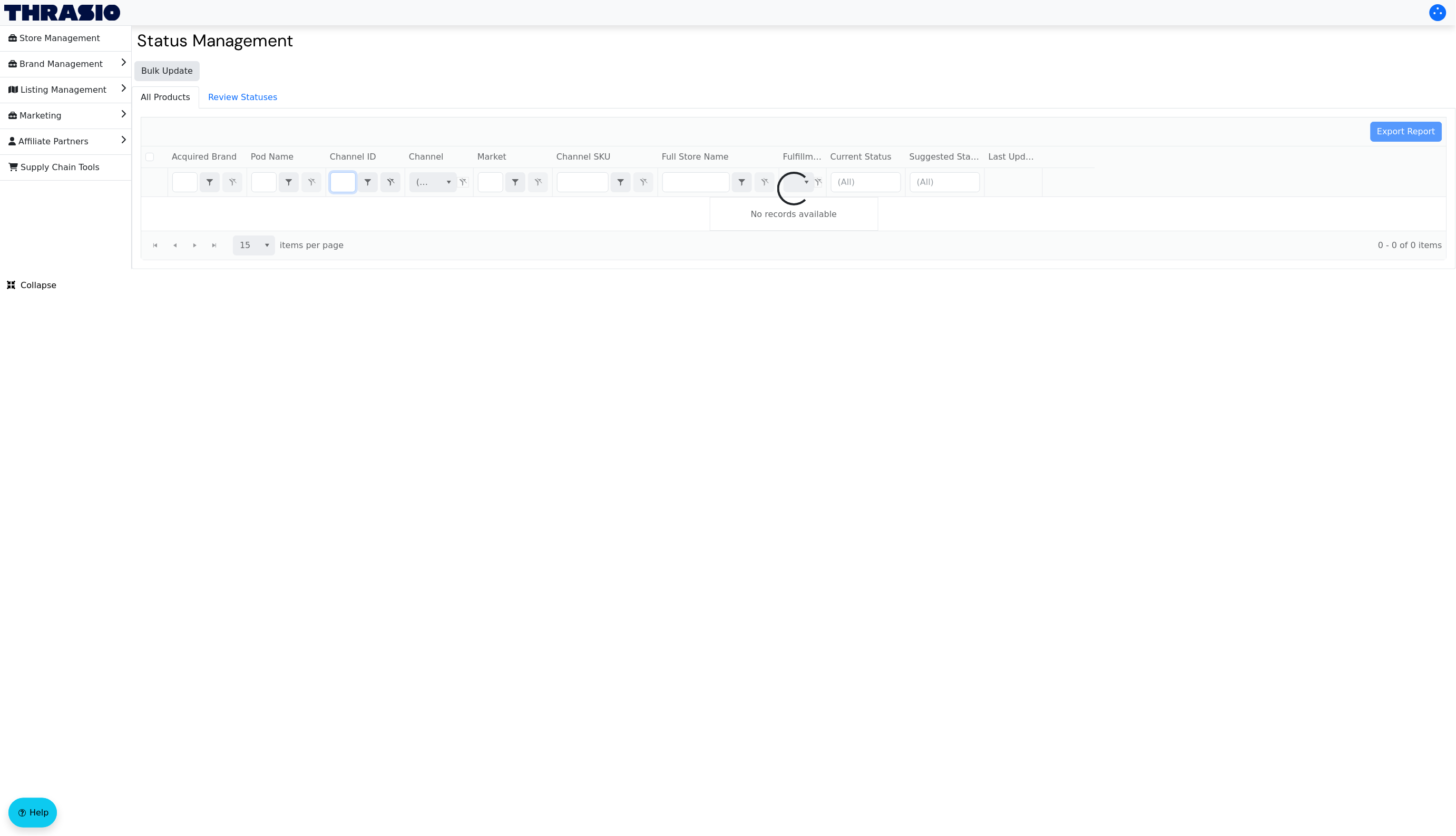
checkbox input "false"
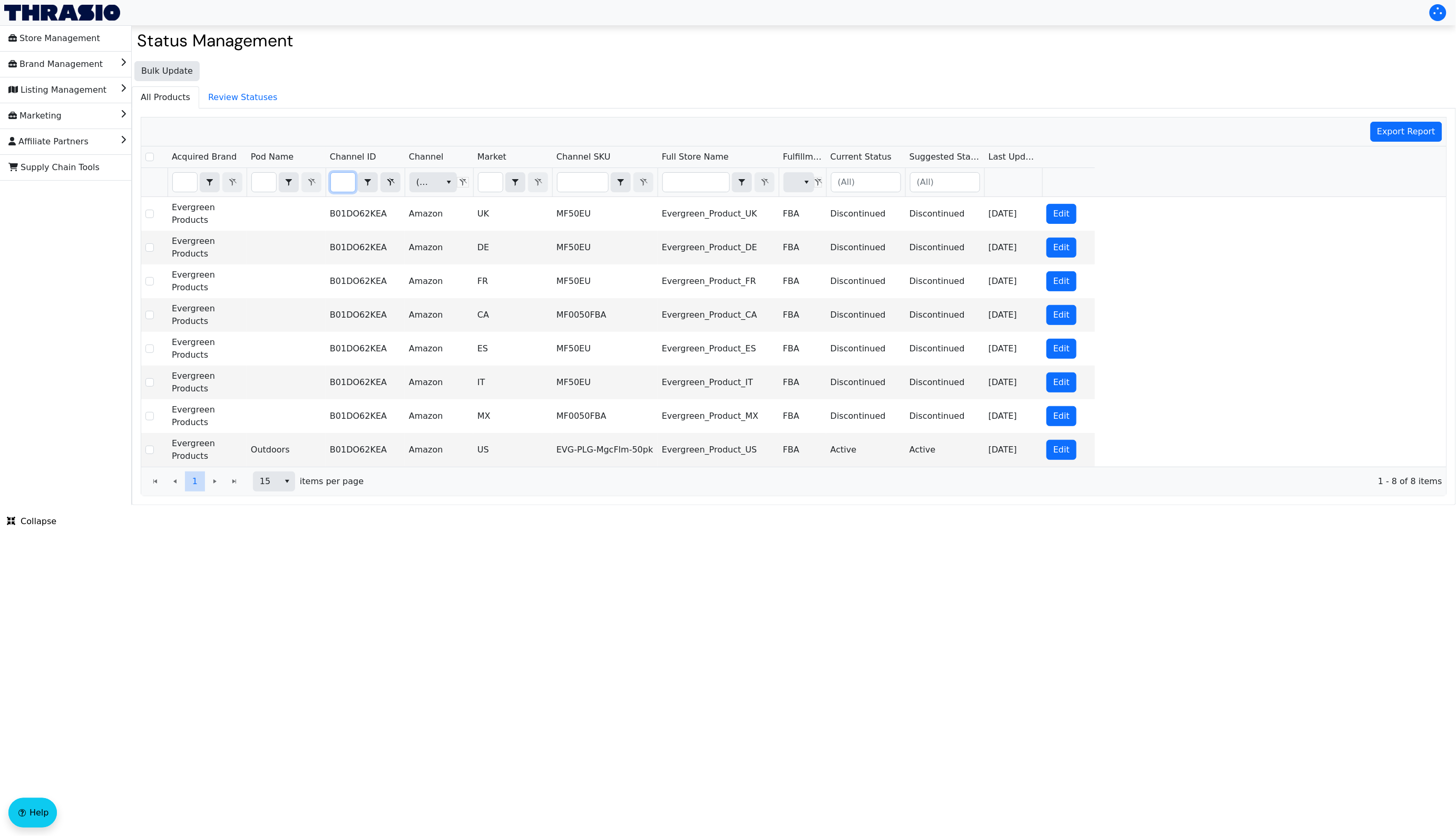
scroll to position [0, 0]
click at [339, 185] on input "B01DO62KEA" at bounding box center [343, 183] width 25 height 19
type input "B019HVTUGM"
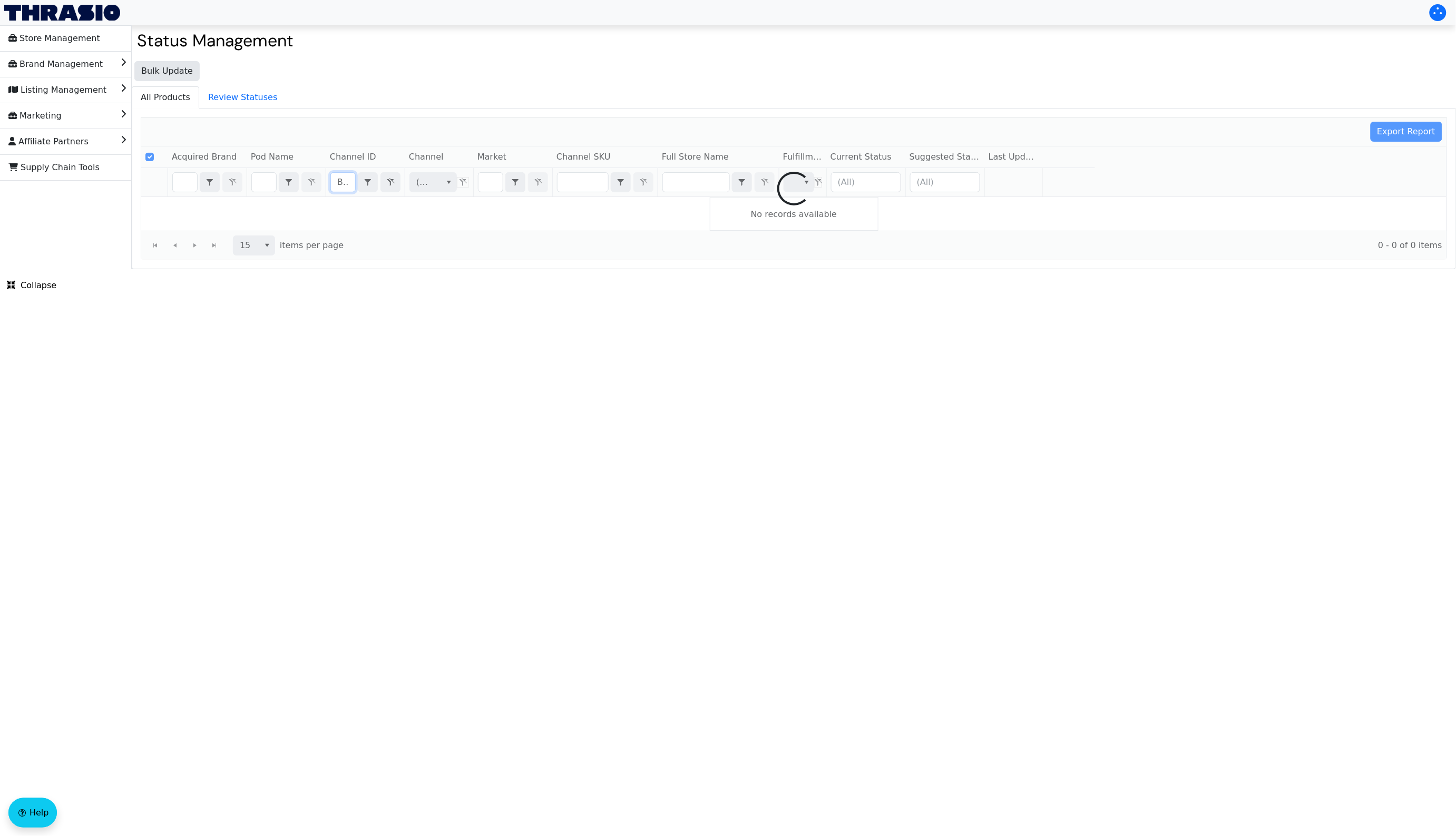
checkbox input "true"
type input "B019HVTUGM"
click at [752, 269] on html "Store Management Brand Management Listing Management Marketing Affiliate Partne…" at bounding box center [728, 134] width 1456 height 269
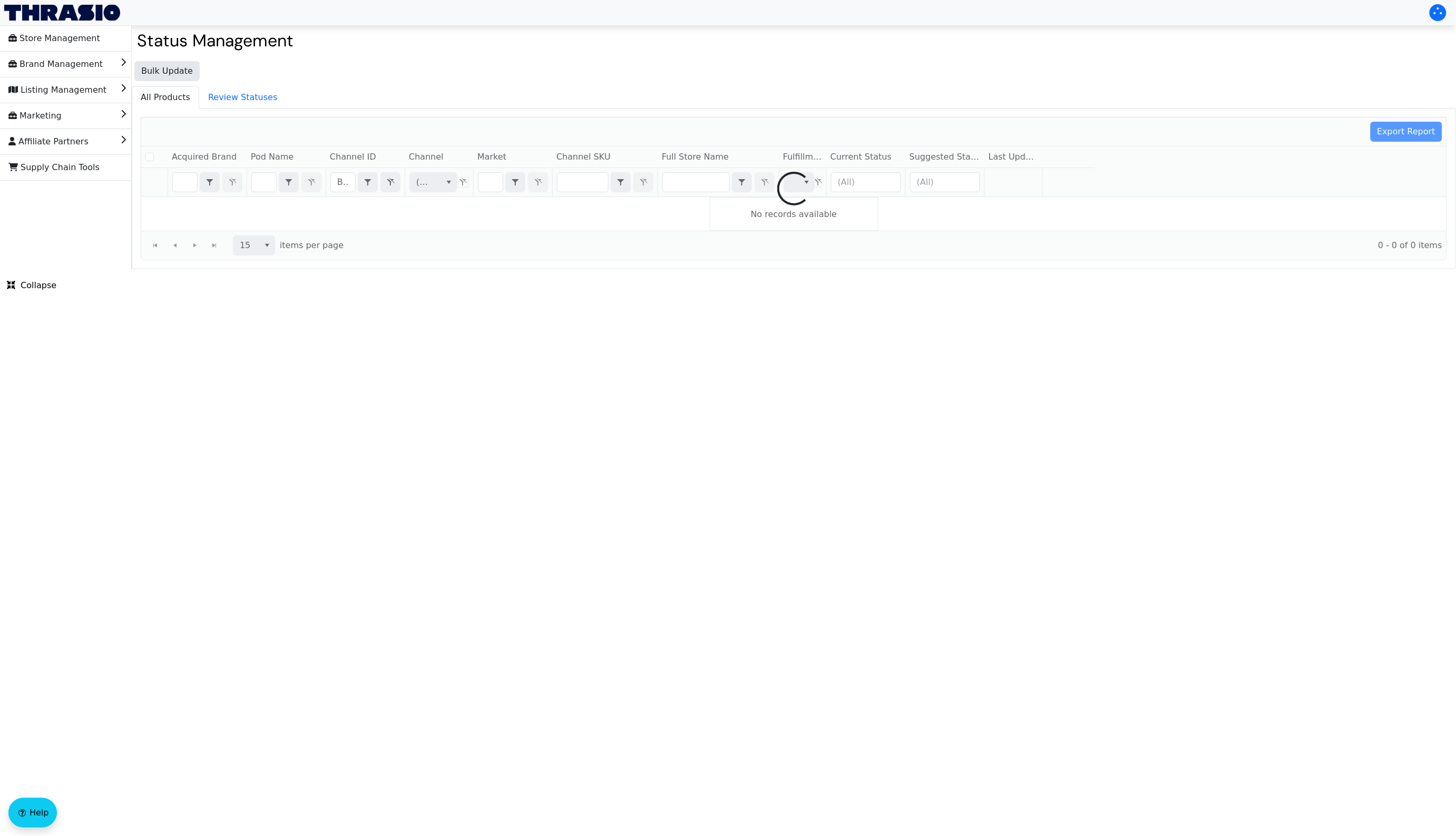
checkbox input "false"
click at [707, 269] on html "Store Management Brand Management Listing Management Marketing Affiliate Partne…" at bounding box center [728, 134] width 1456 height 269
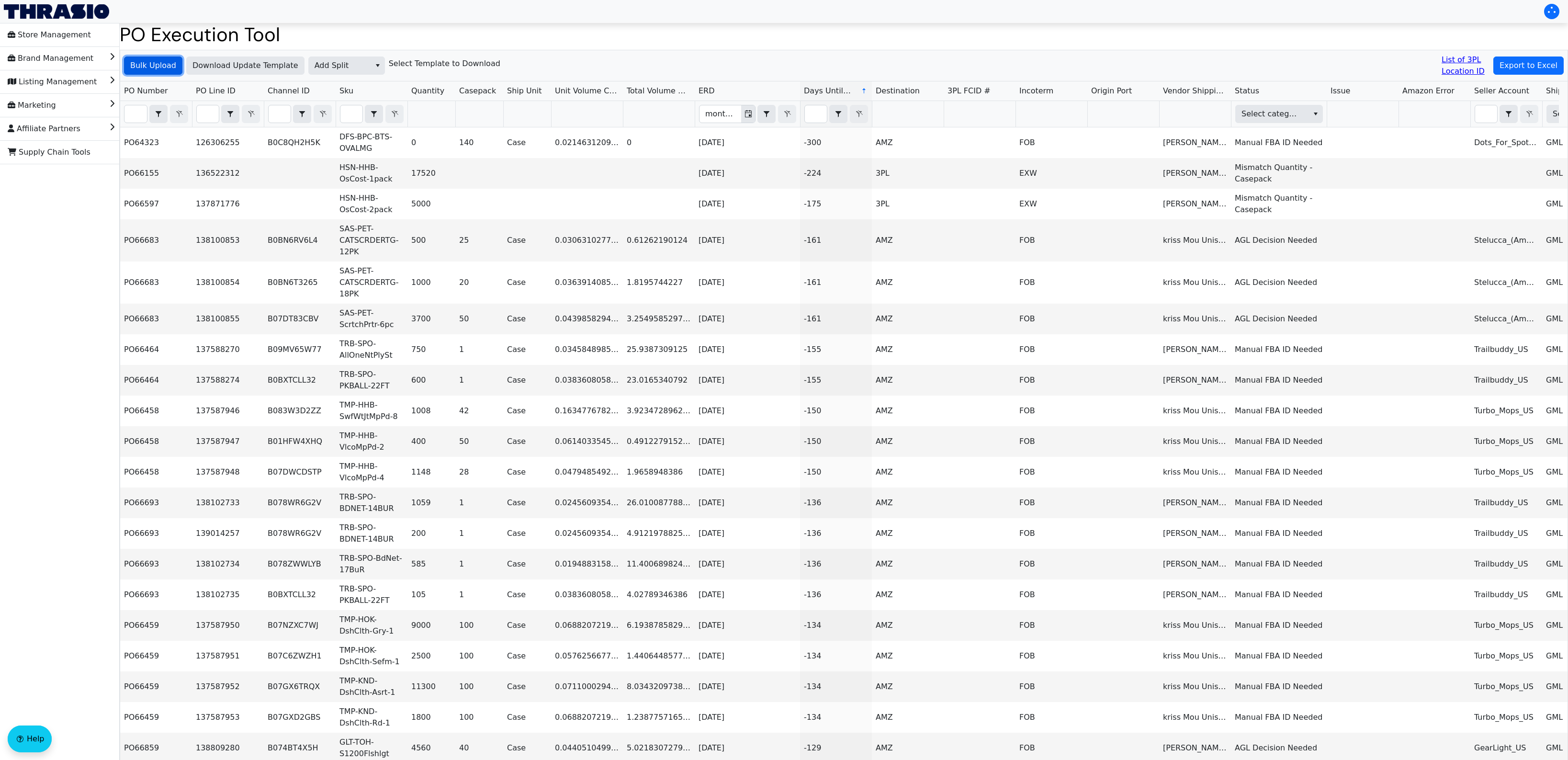
click at [157, 66] on span "Bulk Upload" at bounding box center [153, 66] width 46 height 11
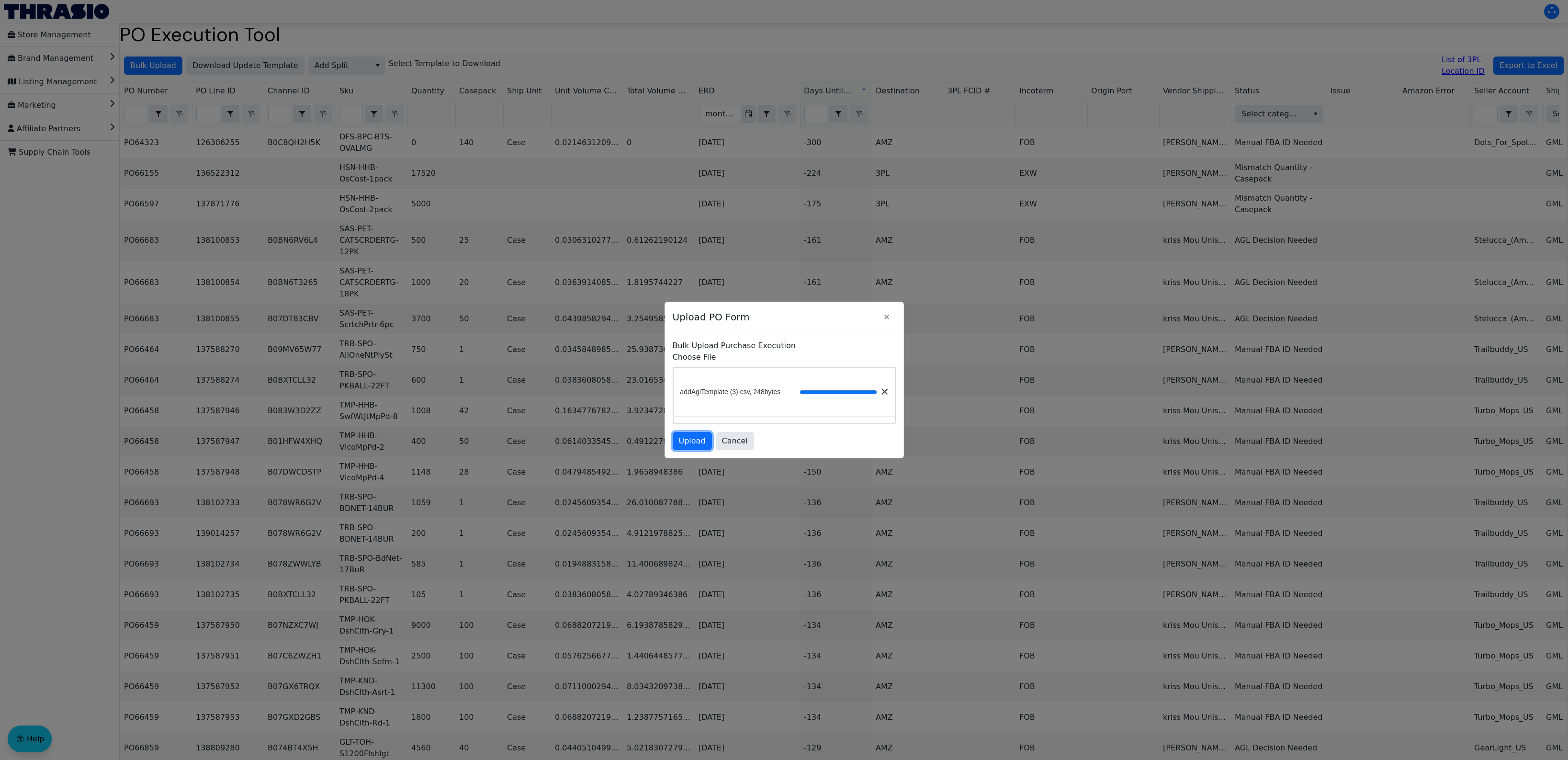
click at [692, 439] on span "Upload" at bounding box center [693, 441] width 27 height 11
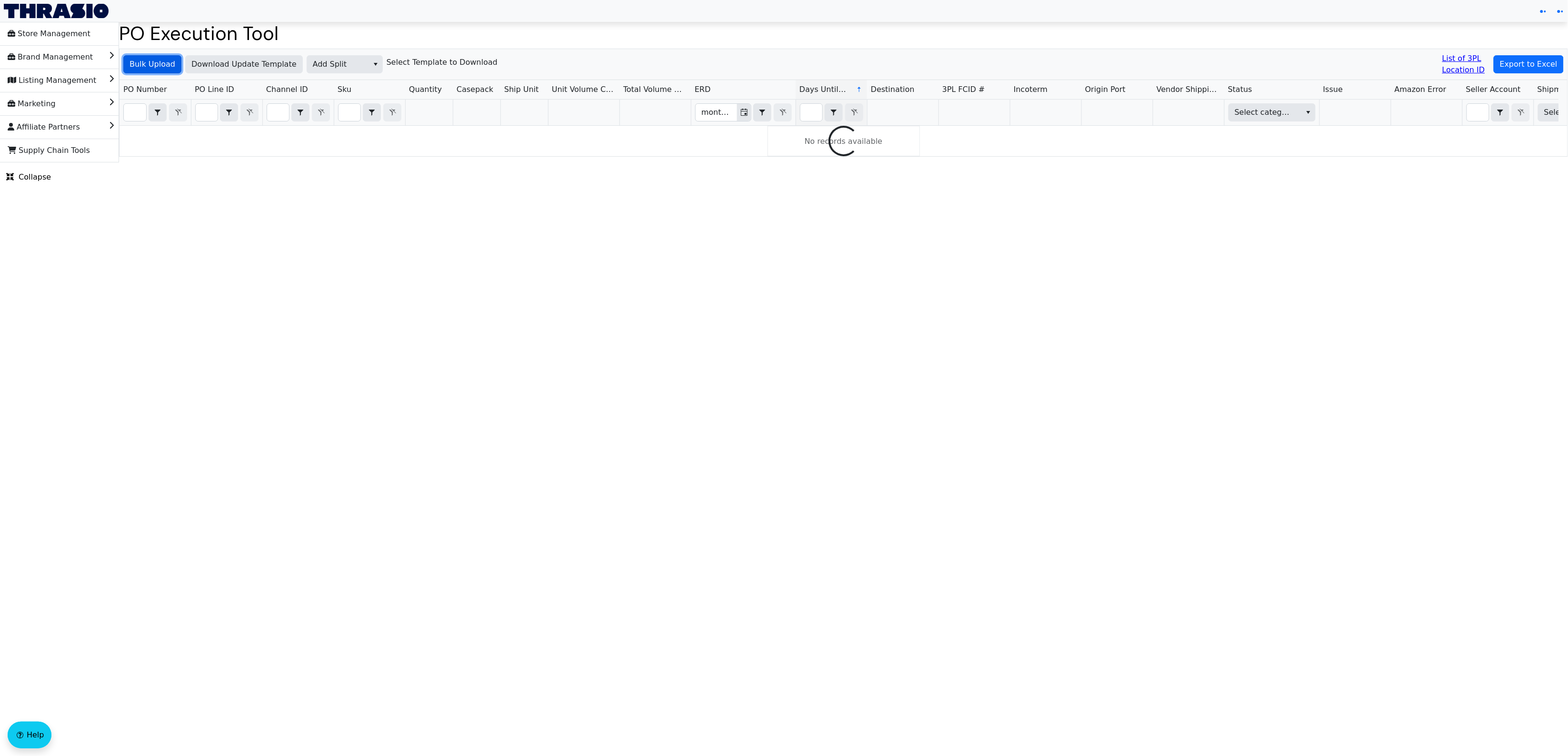
click at [138, 62] on span "Bulk Upload" at bounding box center [153, 64] width 46 height 11
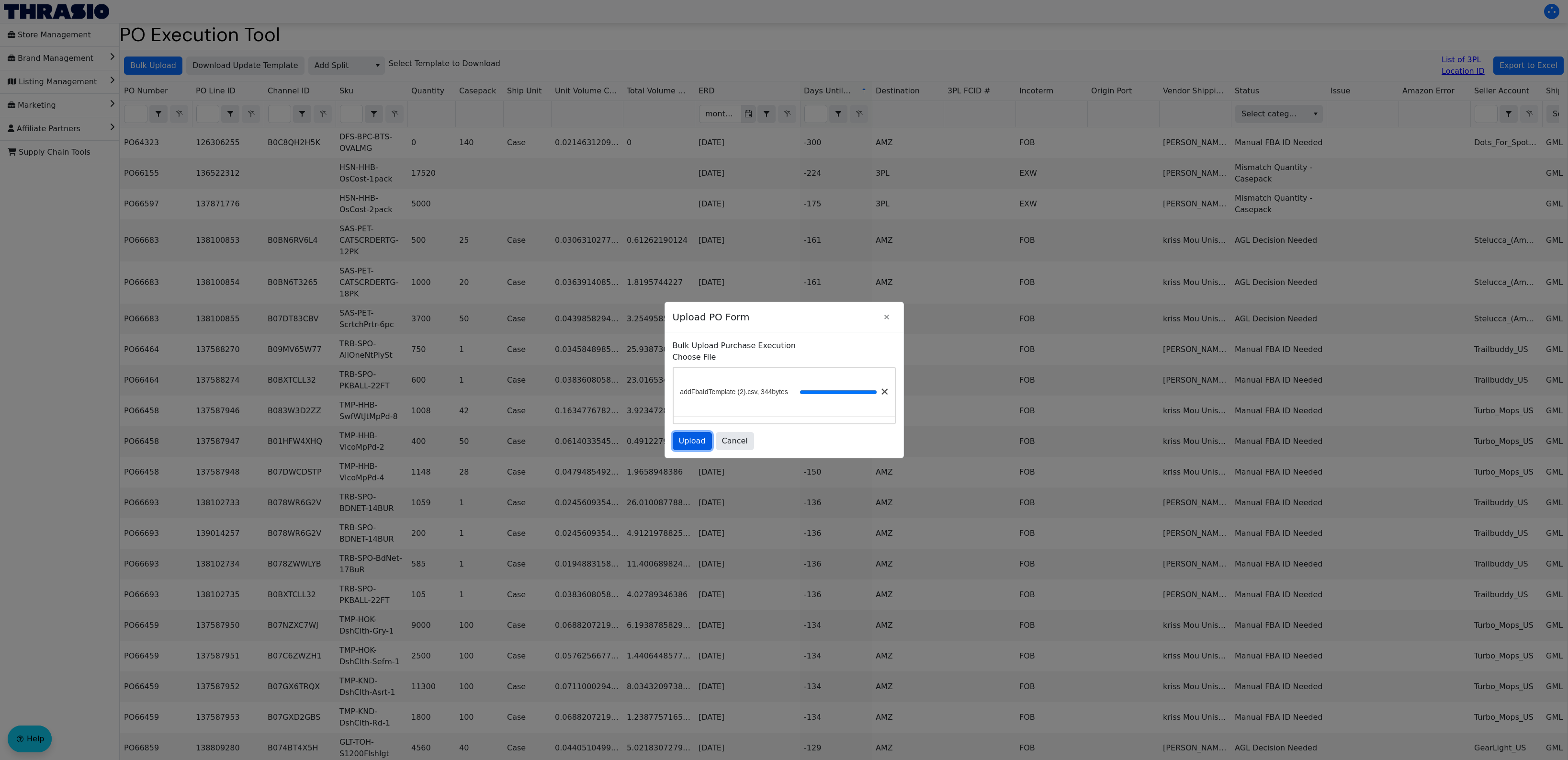
click at [687, 438] on span "Upload" at bounding box center [693, 441] width 27 height 11
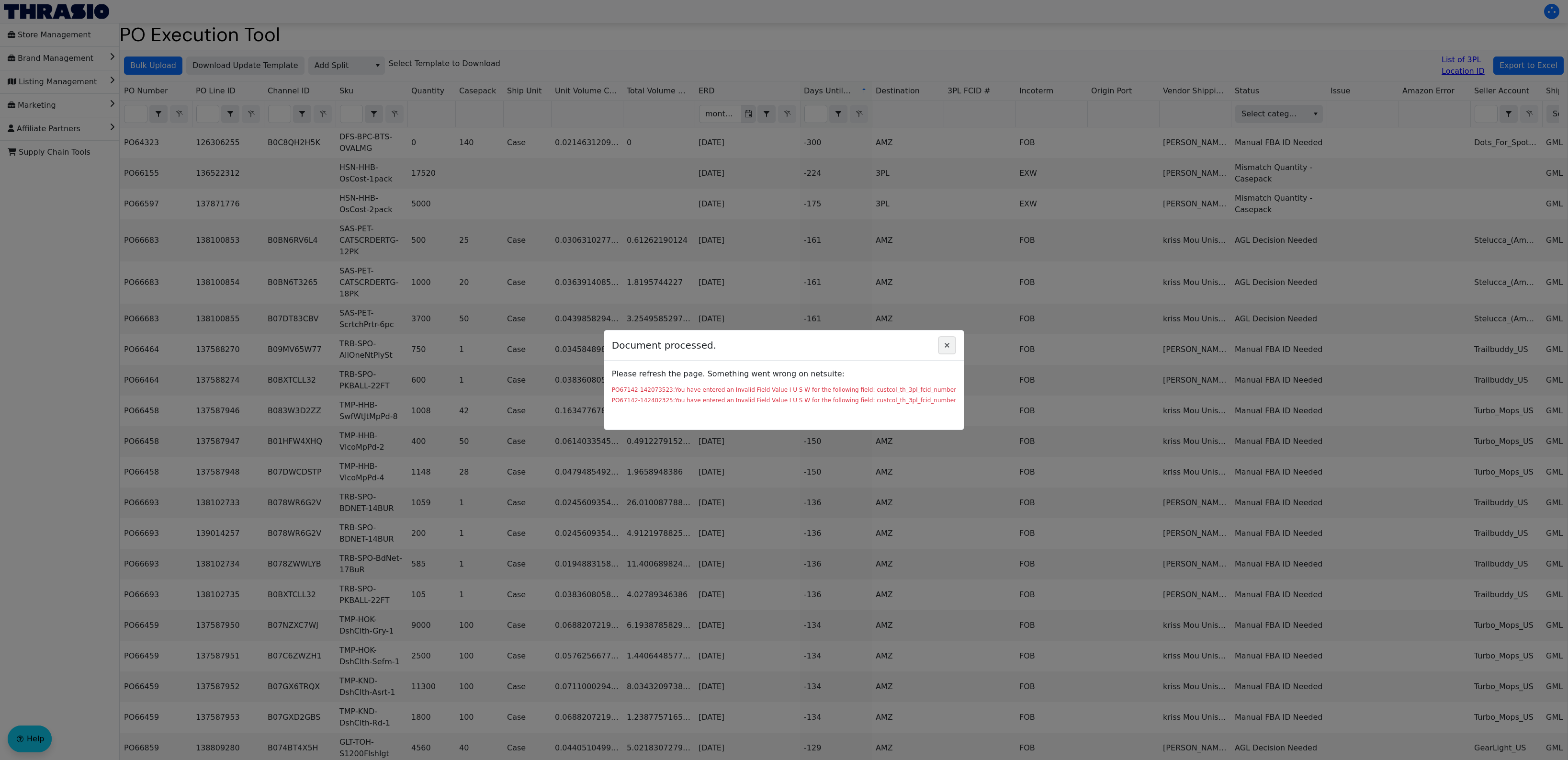
click at [943, 344] on icon "Close" at bounding box center [947, 345] width 11 height 8
click at [946, 345] on icon "Close" at bounding box center [947, 345] width 11 height 8
click at [898, 265] on div at bounding box center [784, 380] width 1568 height 760
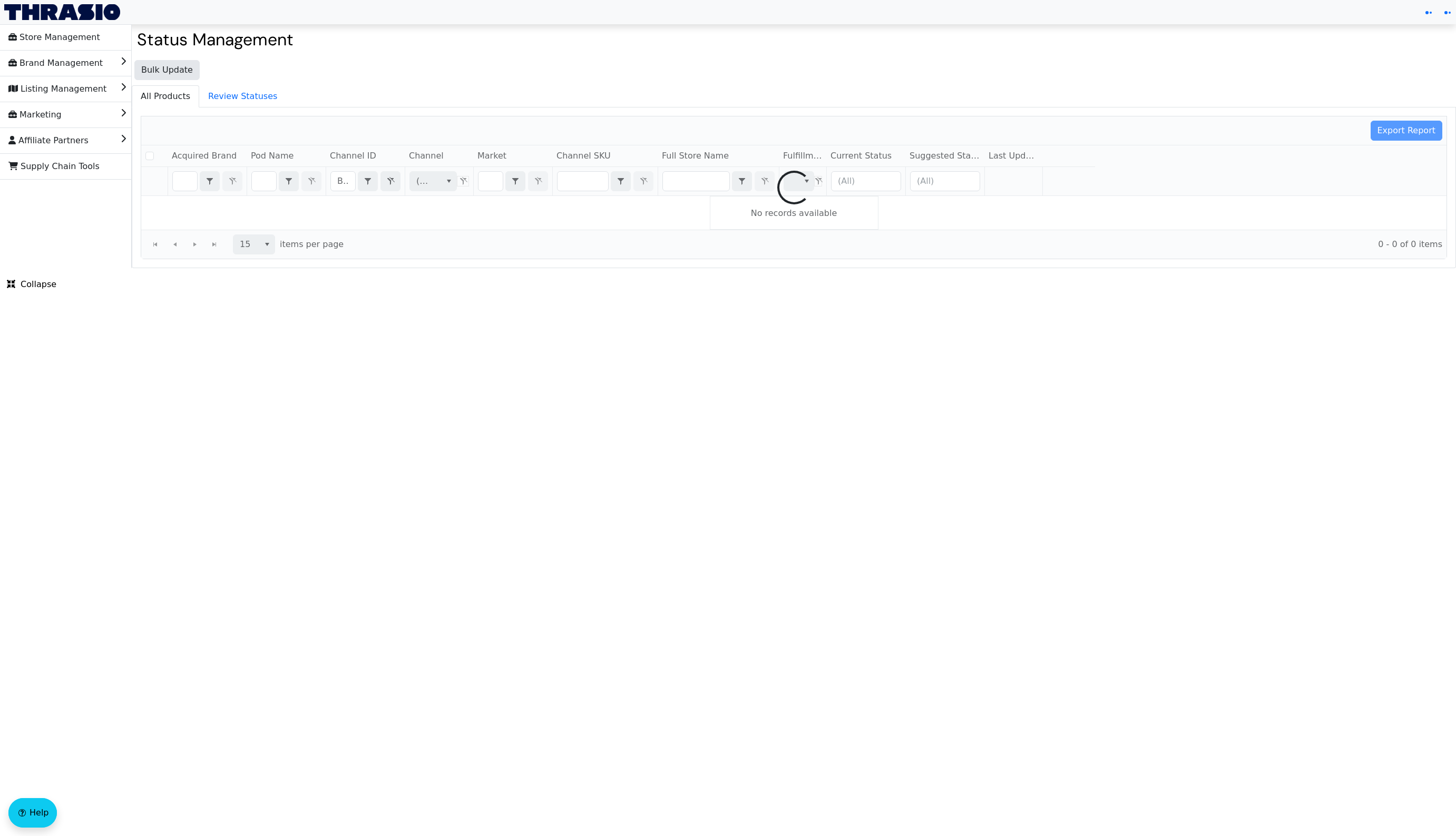
checkbox input "false"
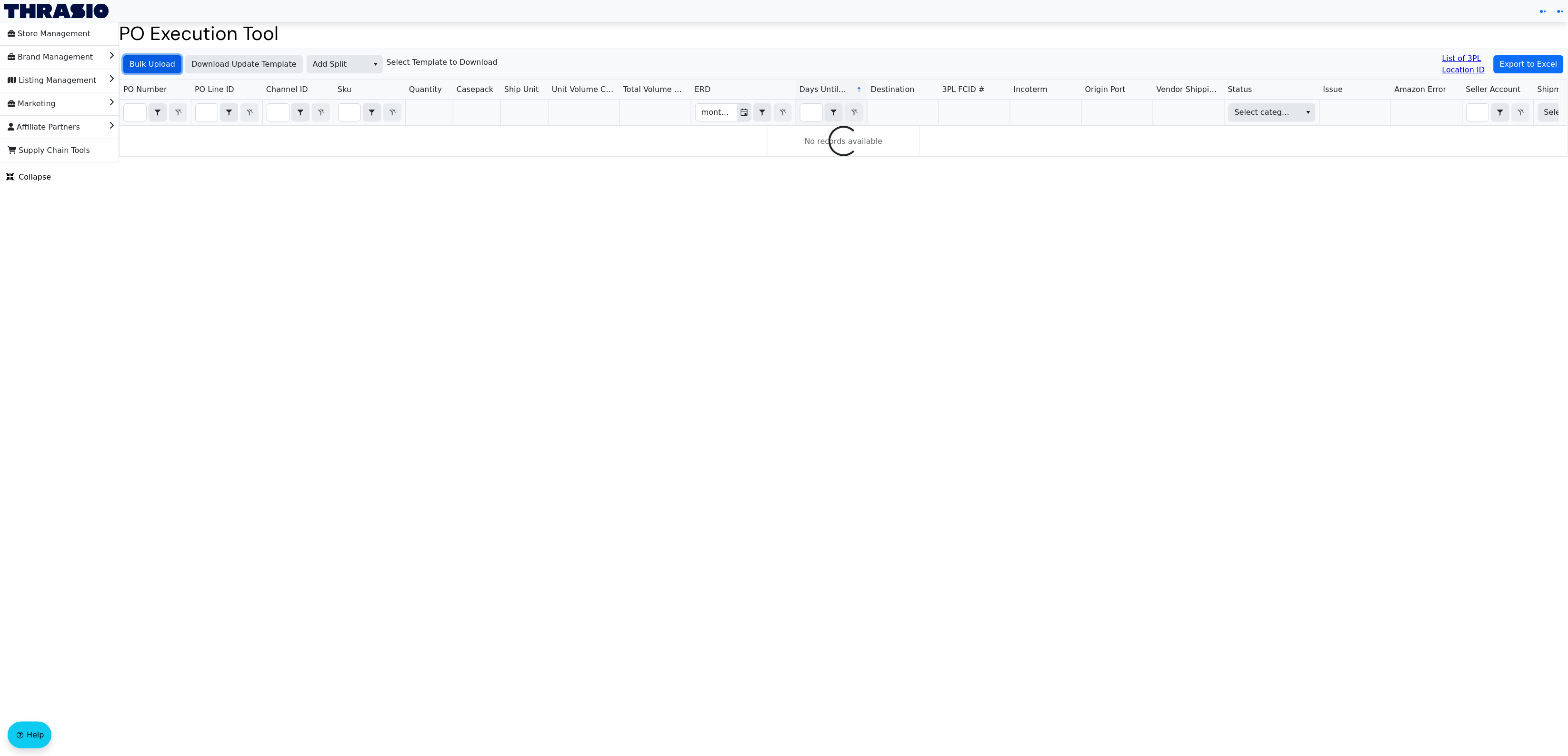
click at [161, 64] on span "Bulk Upload" at bounding box center [153, 64] width 46 height 11
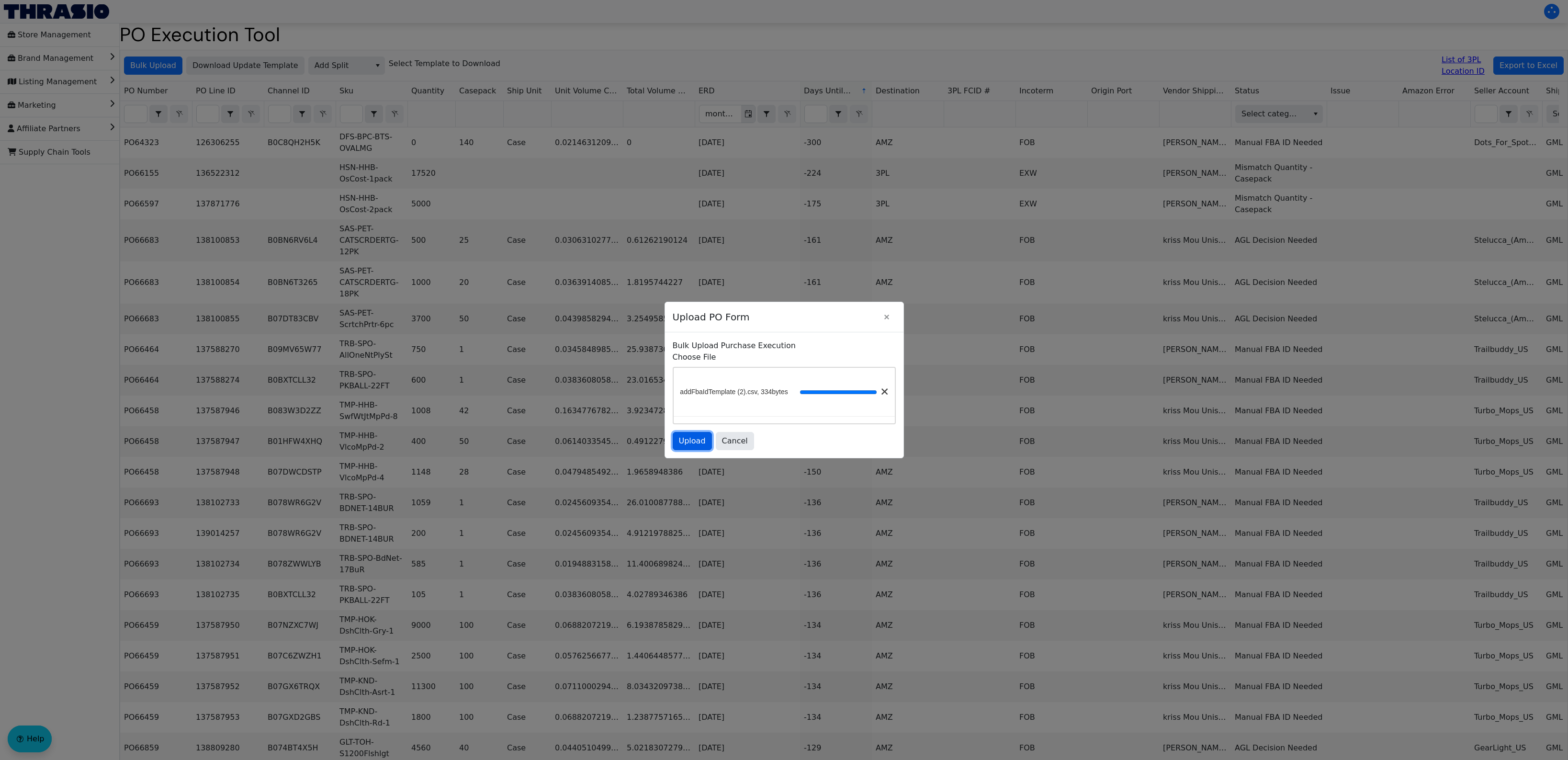
click at [690, 438] on span "Upload" at bounding box center [693, 441] width 27 height 11
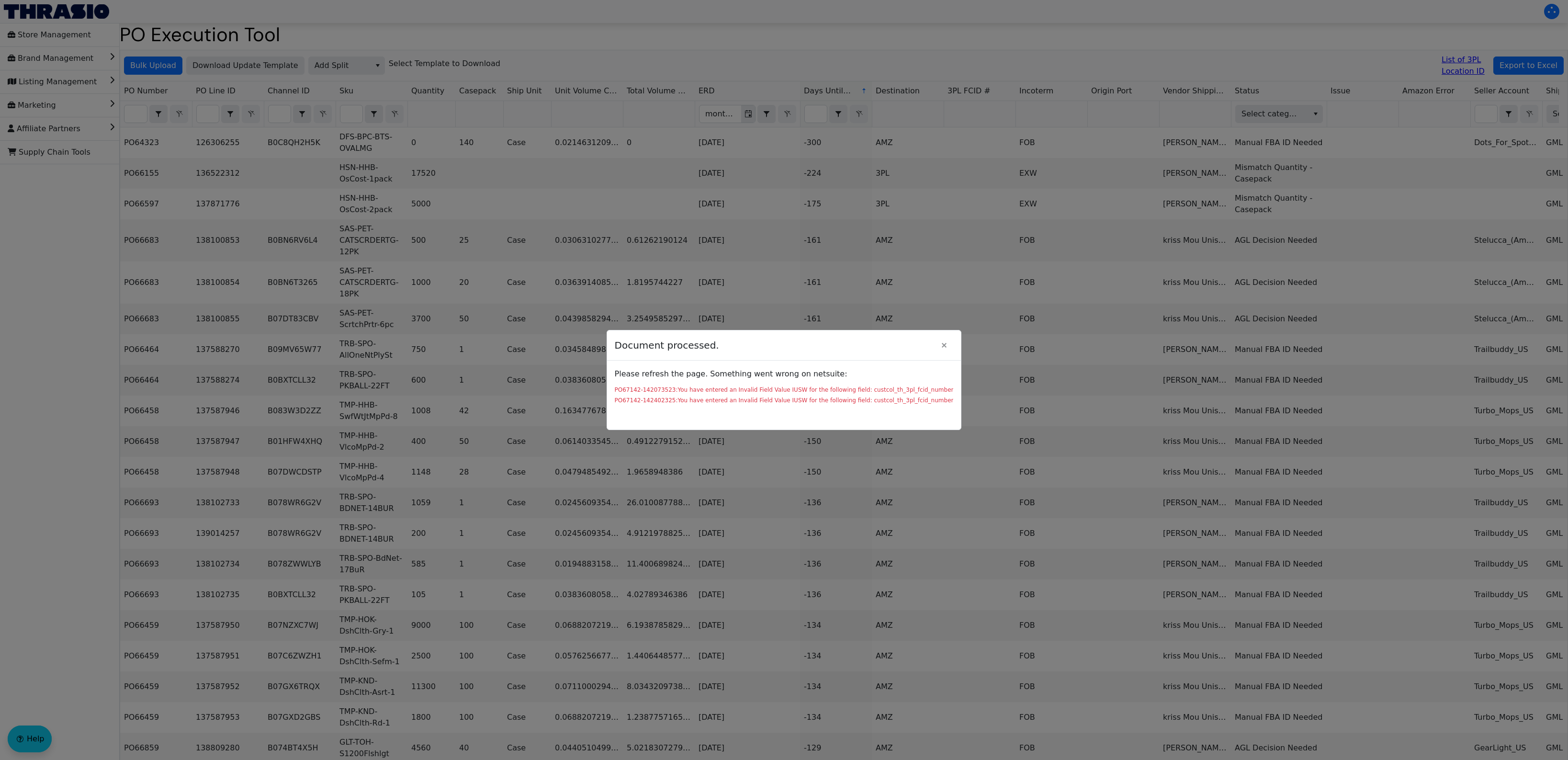
click at [846, 387] on div "PO67142-142073523:You have entered an Invalid Field Value IUSW for the followin…" at bounding box center [784, 389] width 339 height 9
click at [699, 392] on div "PO67142-142073523:You have entered an Invalid Field Value IUSW for the followin…" at bounding box center [784, 389] width 339 height 9
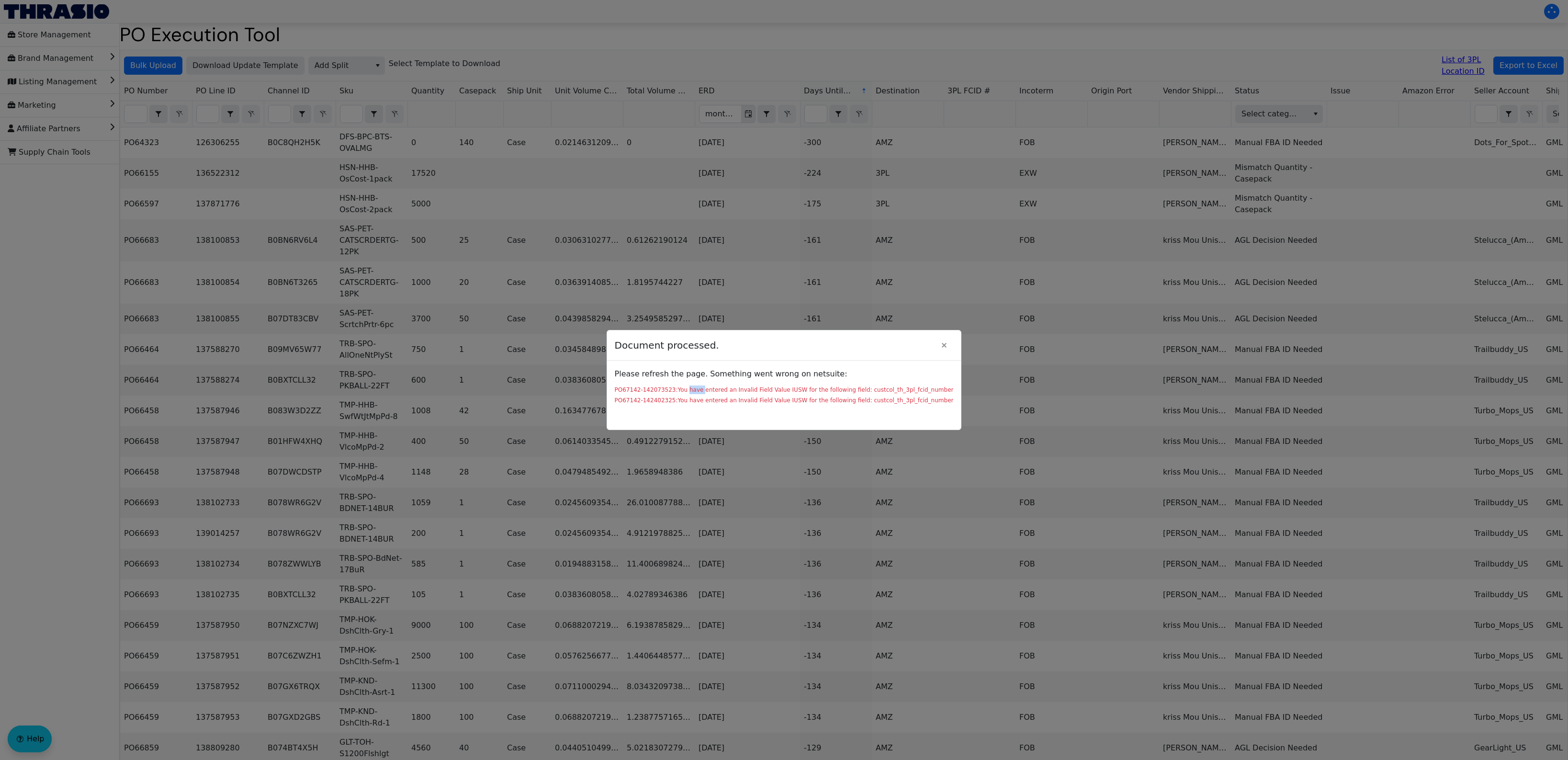
click at [699, 392] on div "PO67142-142073523:You have entered an Invalid Field Value IUSW for the followin…" at bounding box center [784, 389] width 339 height 9
click at [858, 405] on div "PO67142-142073523:You have entered an Invalid Field Value IUSW for the followin…" at bounding box center [784, 403] width 339 height 38
click at [781, 386] on div "PO67142-142073523:You have entered an Invalid Field Value IUSW for the followin…" at bounding box center [784, 389] width 339 height 9
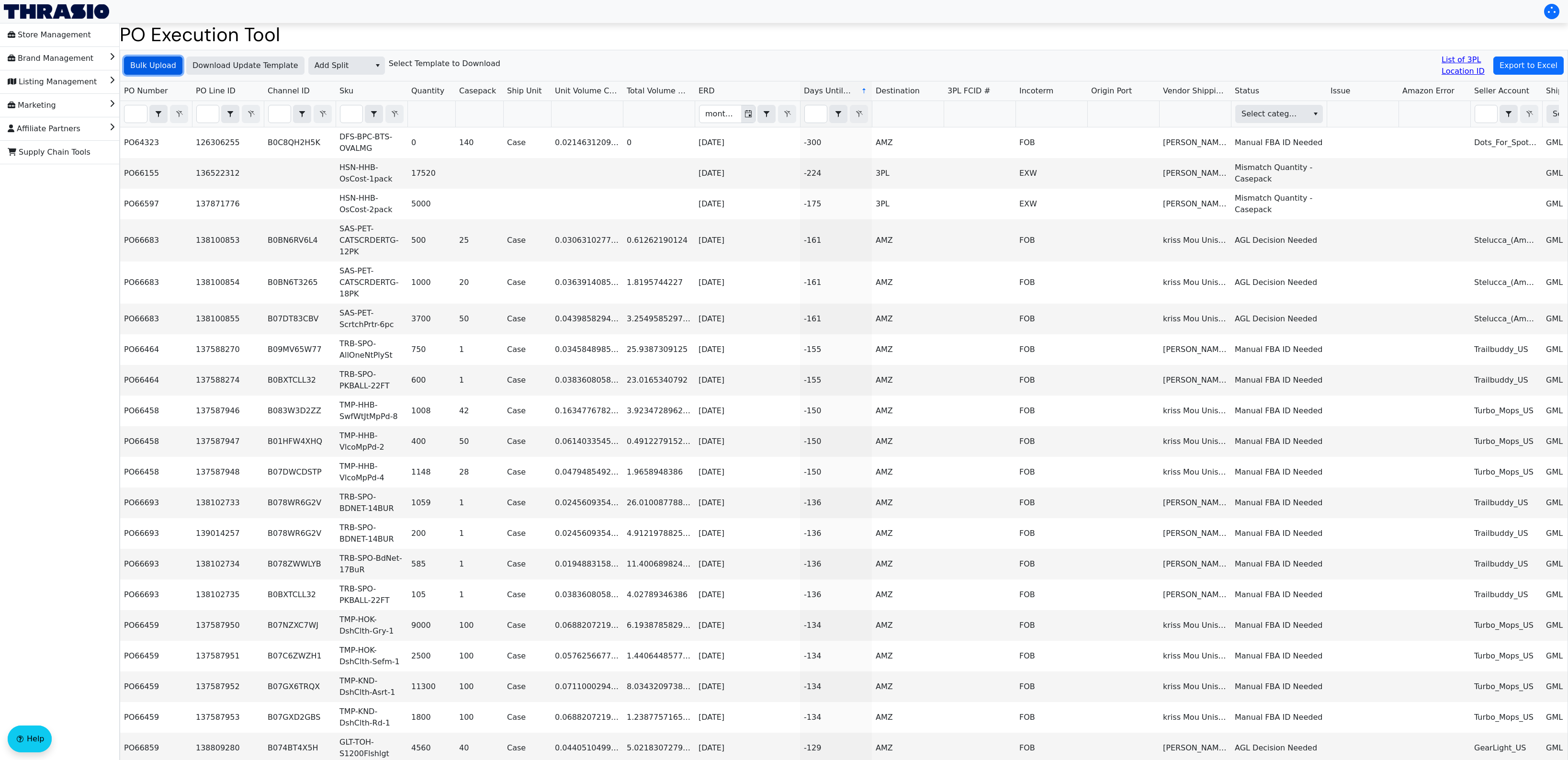
click at [161, 68] on span "Bulk Upload" at bounding box center [153, 66] width 46 height 11
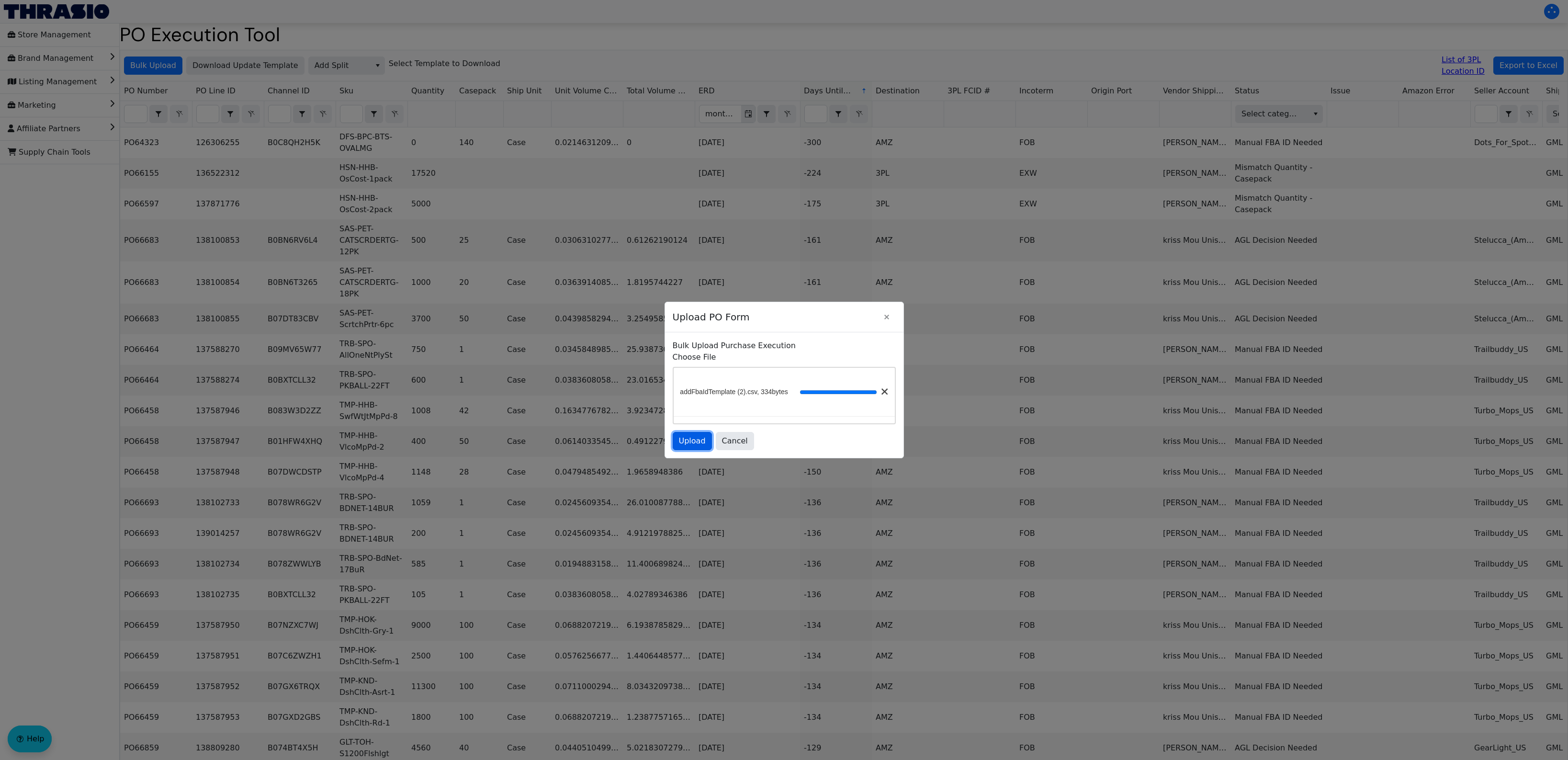
click at [690, 436] on span "Upload" at bounding box center [693, 441] width 27 height 11
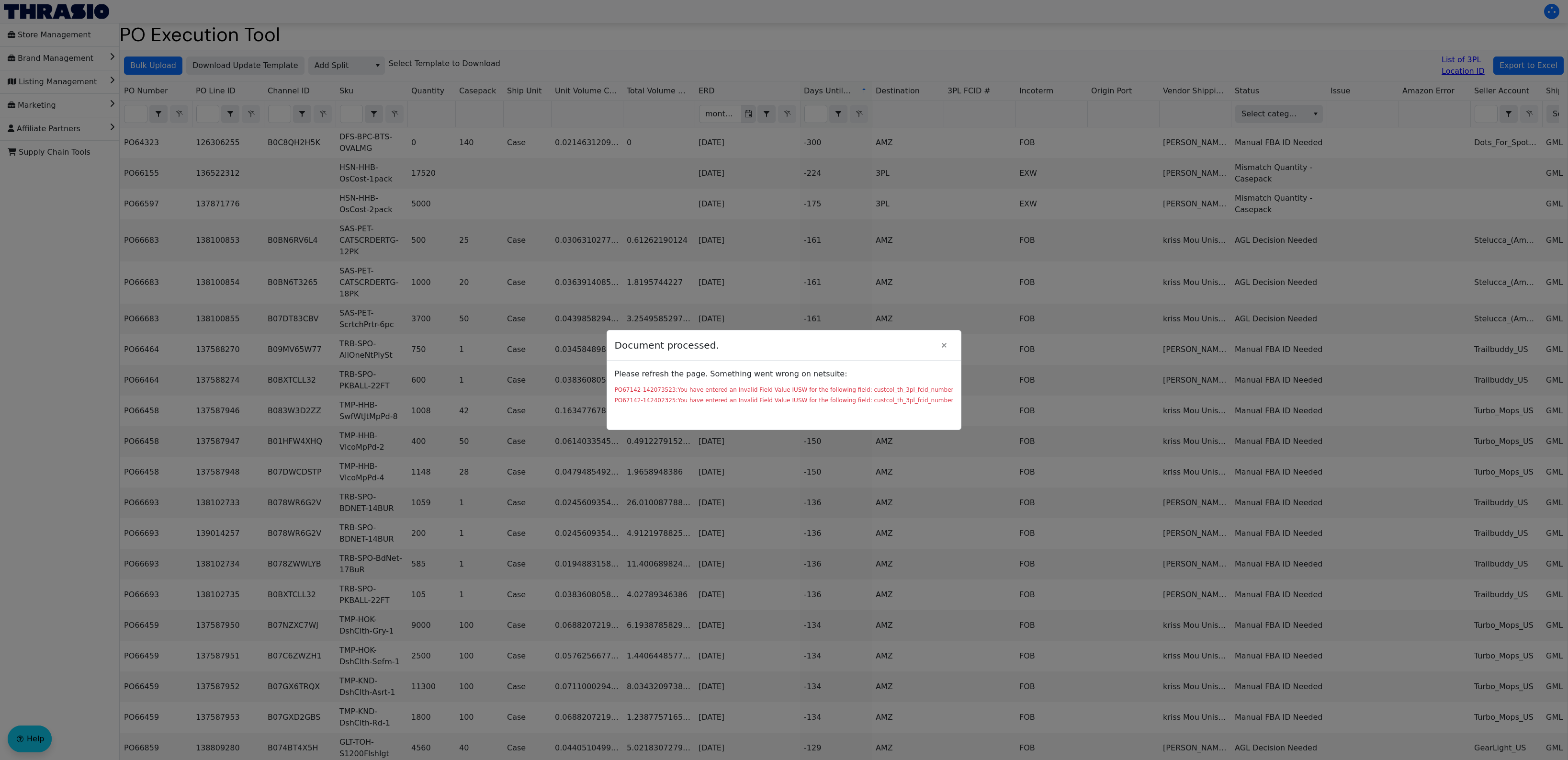
drag, startPoint x: 706, startPoint y: 391, endPoint x: 808, endPoint y: 391, distance: 102.0
click at [808, 391] on div "PO67142-142073523:You have entered an Invalid Field Value IUSW for the followin…" at bounding box center [784, 389] width 339 height 9
click at [814, 388] on div "PO67142-142073523:You have entered an Invalid Field Value IUSW for the followin…" at bounding box center [784, 389] width 339 height 9
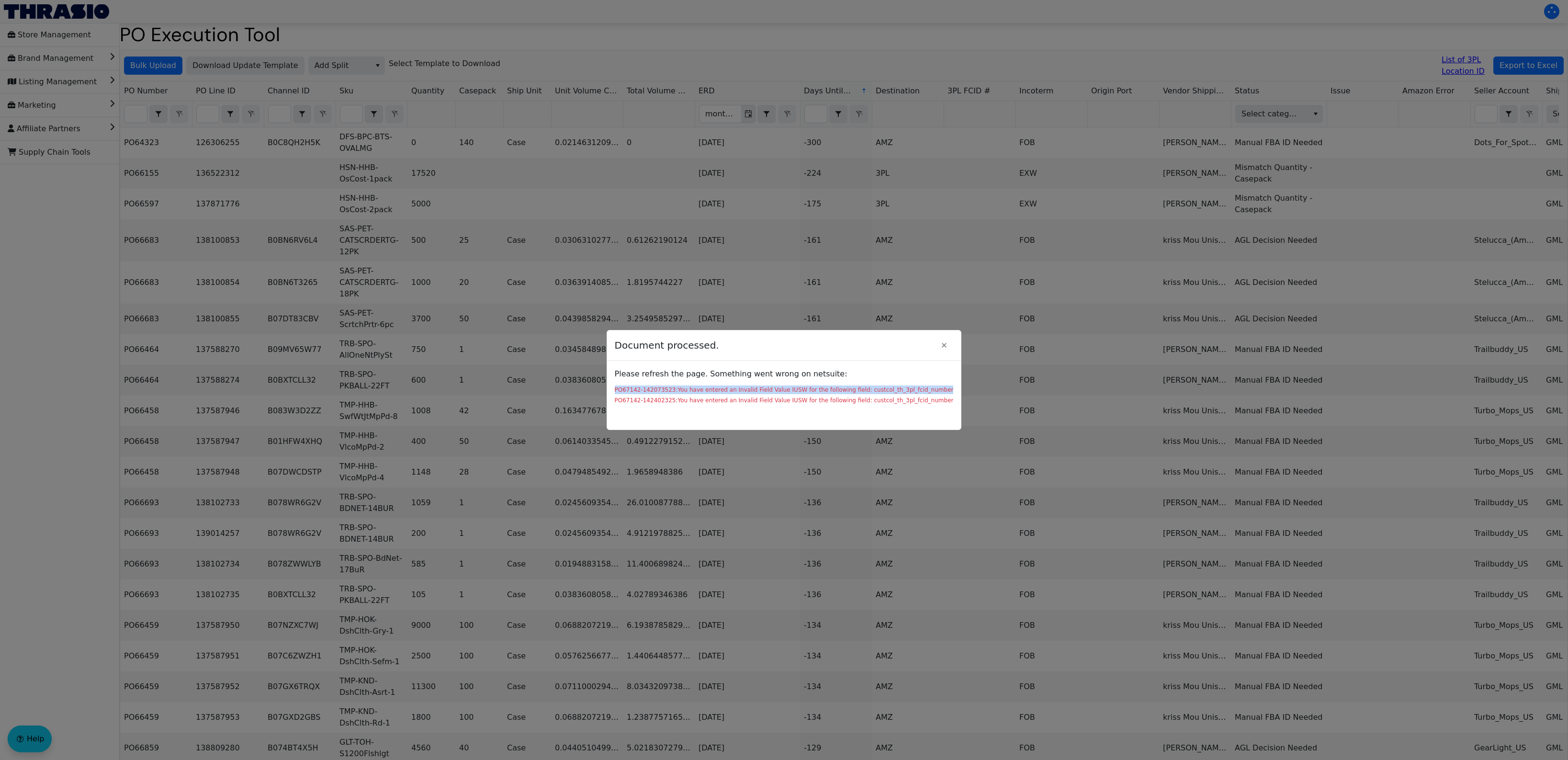
click at [781, 387] on div "PO67142-142073523:You have entered an Invalid Field Value IUSW for the followin…" at bounding box center [784, 389] width 339 height 9
click at [787, 387] on div "PO67142-142073523:You have entered an Invalid Field Value IUSW for the followin…" at bounding box center [784, 389] width 339 height 9
copy div "IUSW"
click at [711, 396] on div "PO67142-142402325:You have entered an Invalid Field Value IUSW for the followin…" at bounding box center [784, 400] width 339 height 9
